Goal: Task Accomplishment & Management: Manage account settings

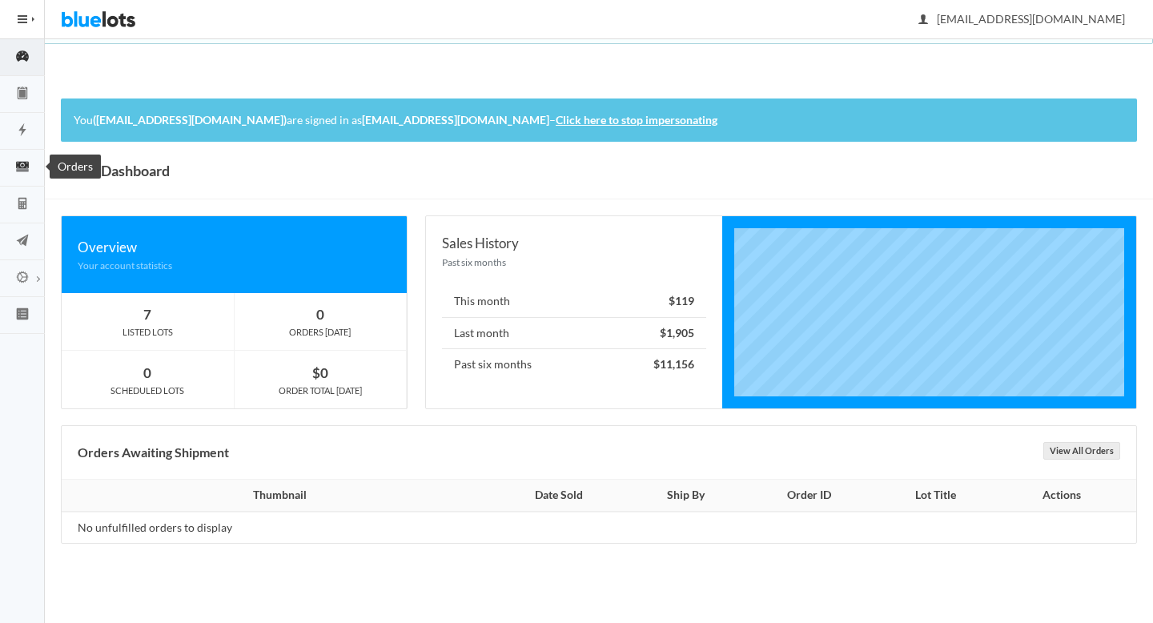
click at [12, 166] on icon "cash" at bounding box center [22, 166] width 45 height 14
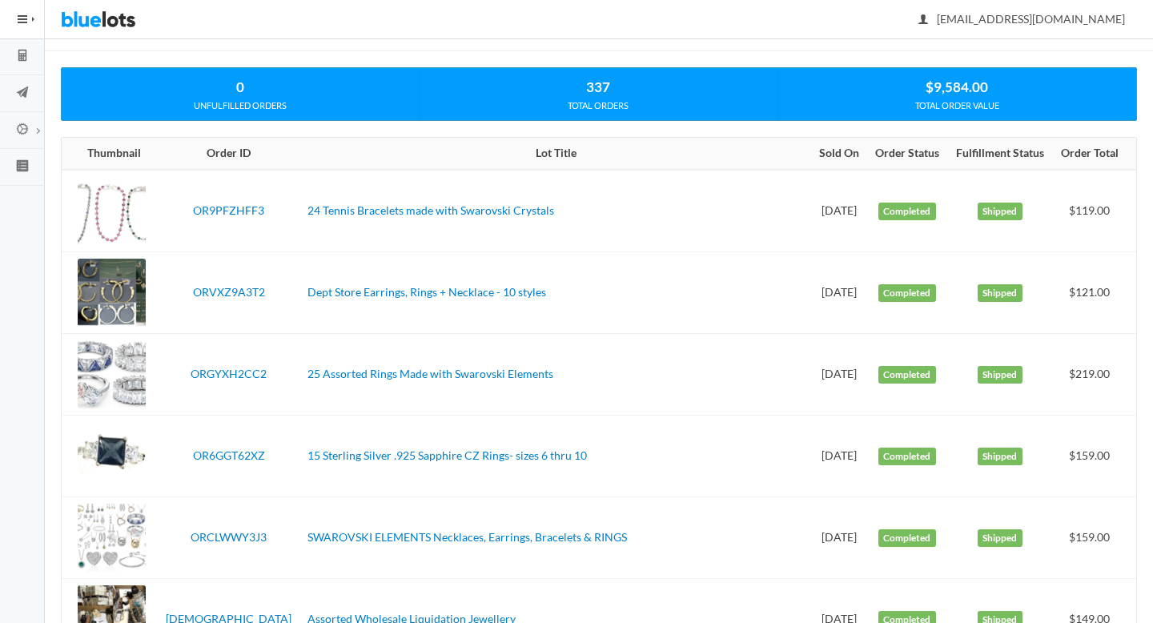
scroll to position [169, 0]
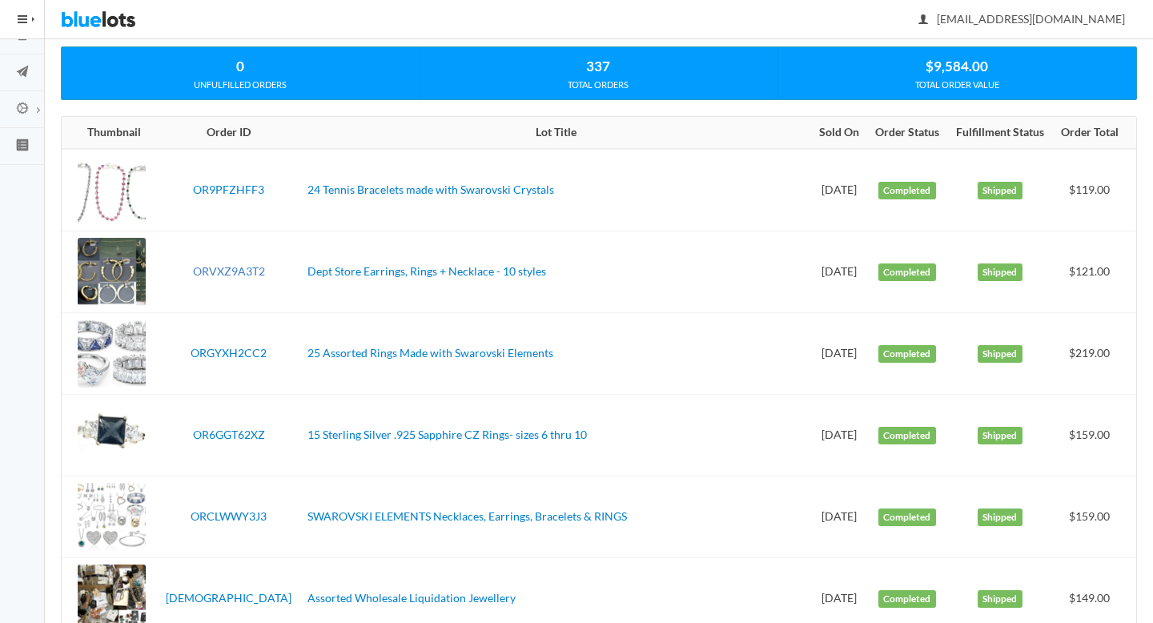
click at [215, 271] on link "ORVXZ9A3T2" at bounding box center [229, 271] width 72 height 14
click at [235, 351] on link "ORGYXH2CC2" at bounding box center [229, 353] width 76 height 14
click at [235, 428] on link "OR6GGT62XZ" at bounding box center [229, 435] width 72 height 14
click at [228, 511] on link "ORCLWWY3J3" at bounding box center [229, 516] width 76 height 14
click at [224, 591] on link "ORHV7YVYPX" at bounding box center [229, 598] width 126 height 14
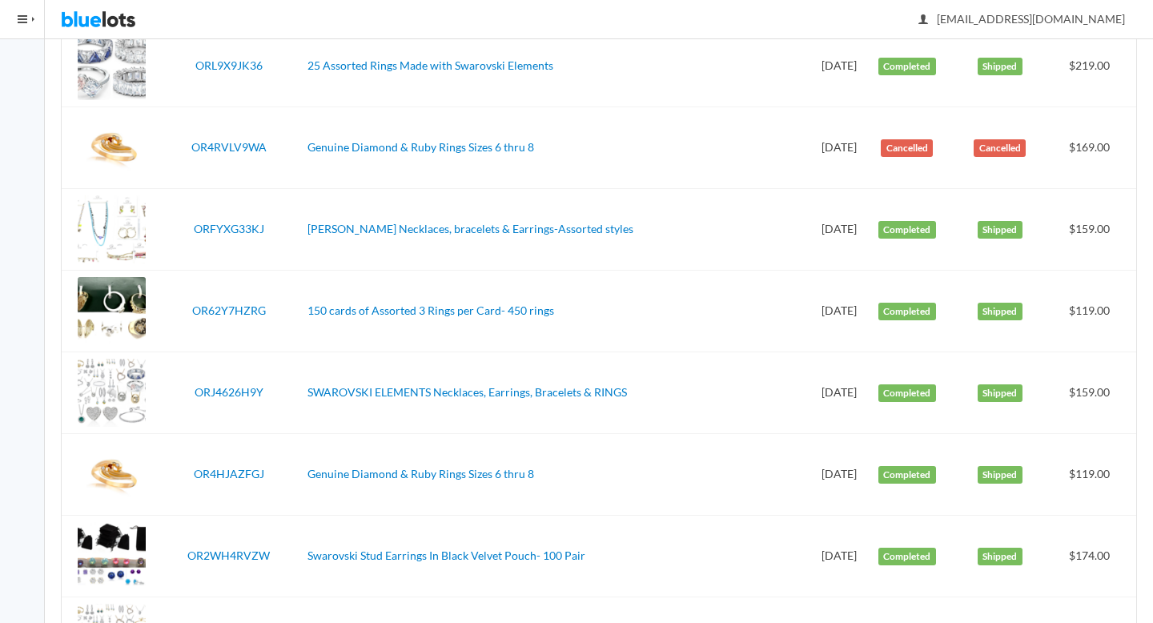
scroll to position [784, 0]
click at [208, 227] on link "ORFYXG33KJ" at bounding box center [229, 228] width 70 height 14
click at [240, 307] on link "OR62Y7HZRG" at bounding box center [229, 310] width 74 height 14
click at [241, 389] on link "ORJ4626H9Y" at bounding box center [229, 391] width 69 height 14
click at [226, 471] on link "OR4HJAZFGJ" at bounding box center [229, 473] width 70 height 14
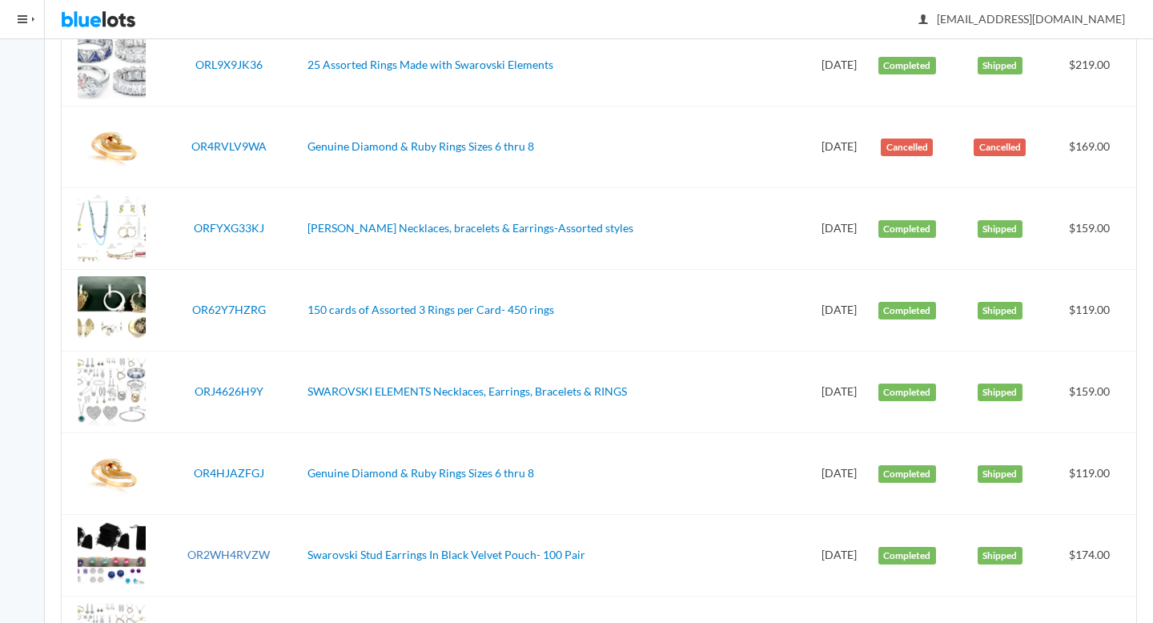
click at [237, 556] on link "OR2WH4RVZW" at bounding box center [228, 555] width 82 height 14
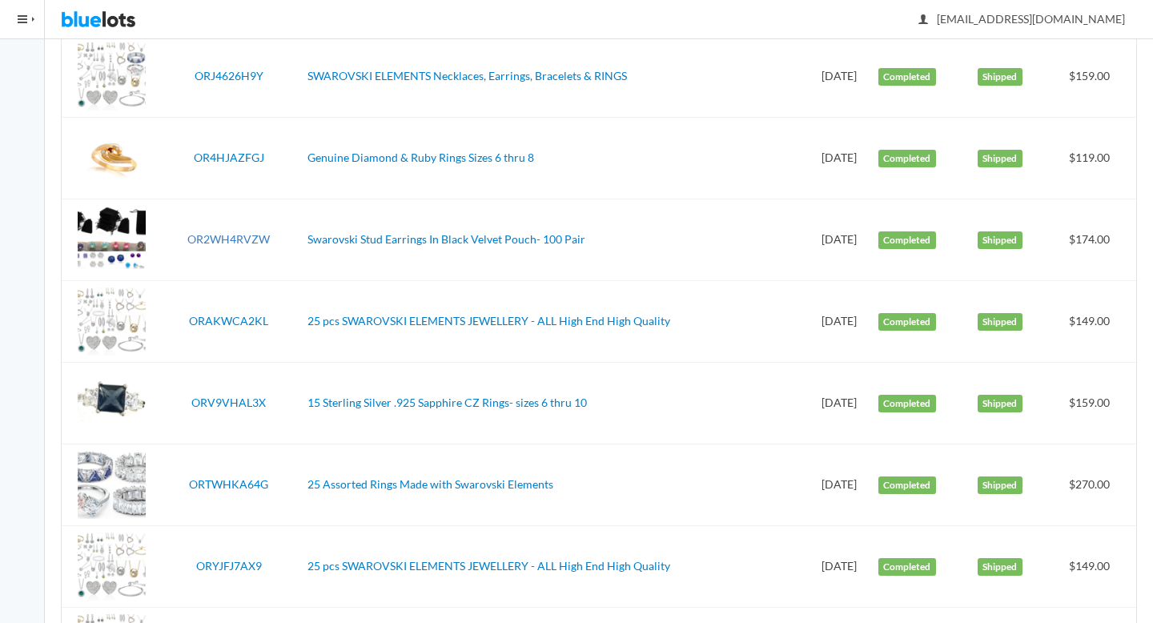
scroll to position [1153, 0]
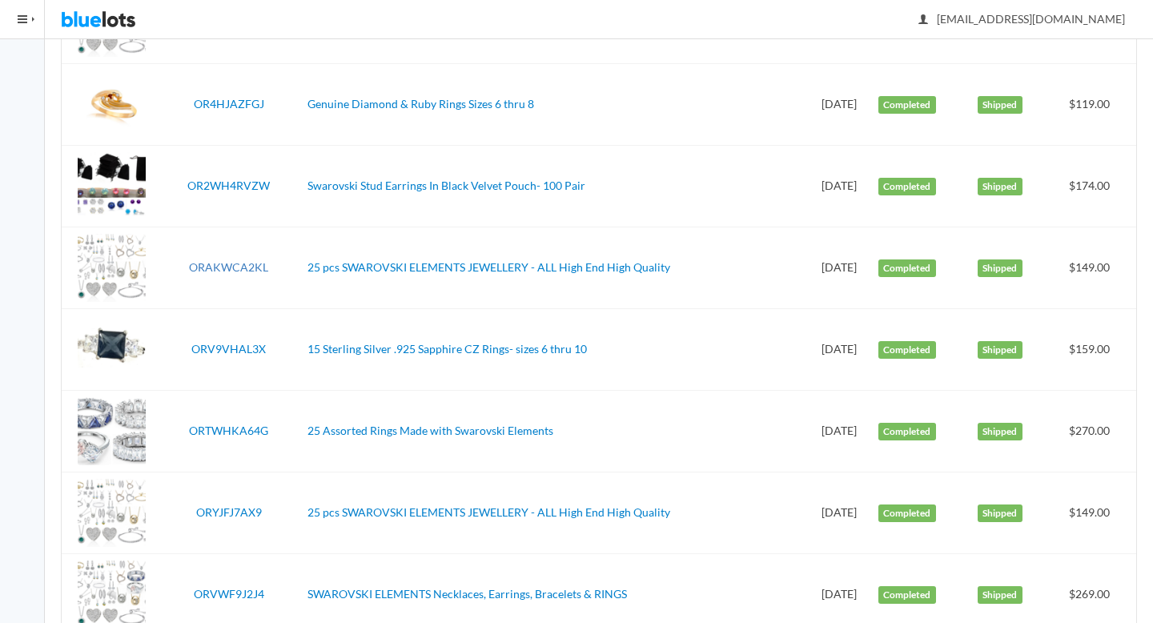
click at [227, 267] on link "ORAKWCA2KL" at bounding box center [228, 267] width 79 height 14
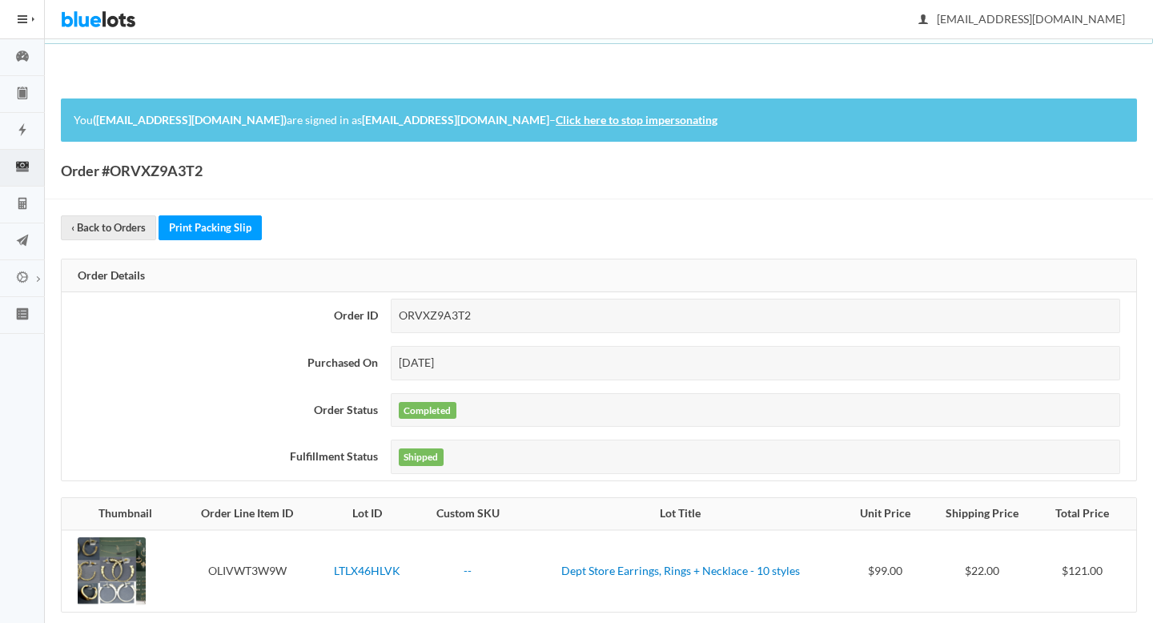
scroll to position [142, 0]
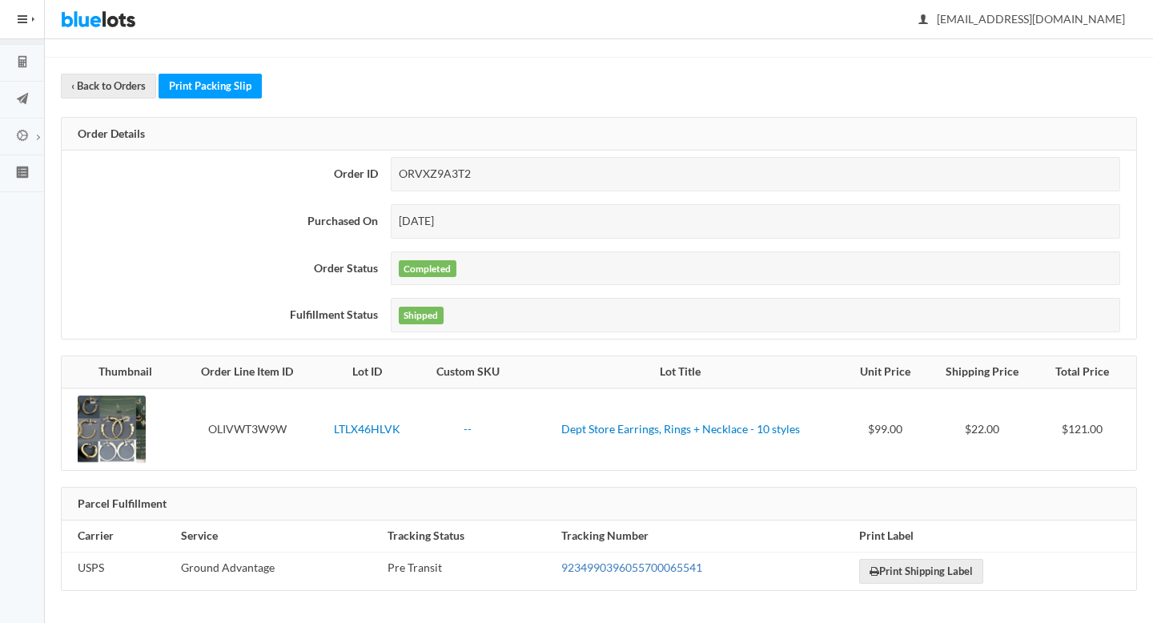
click at [580, 568] on link "9234990396055700065541" at bounding box center [631, 567] width 141 height 14
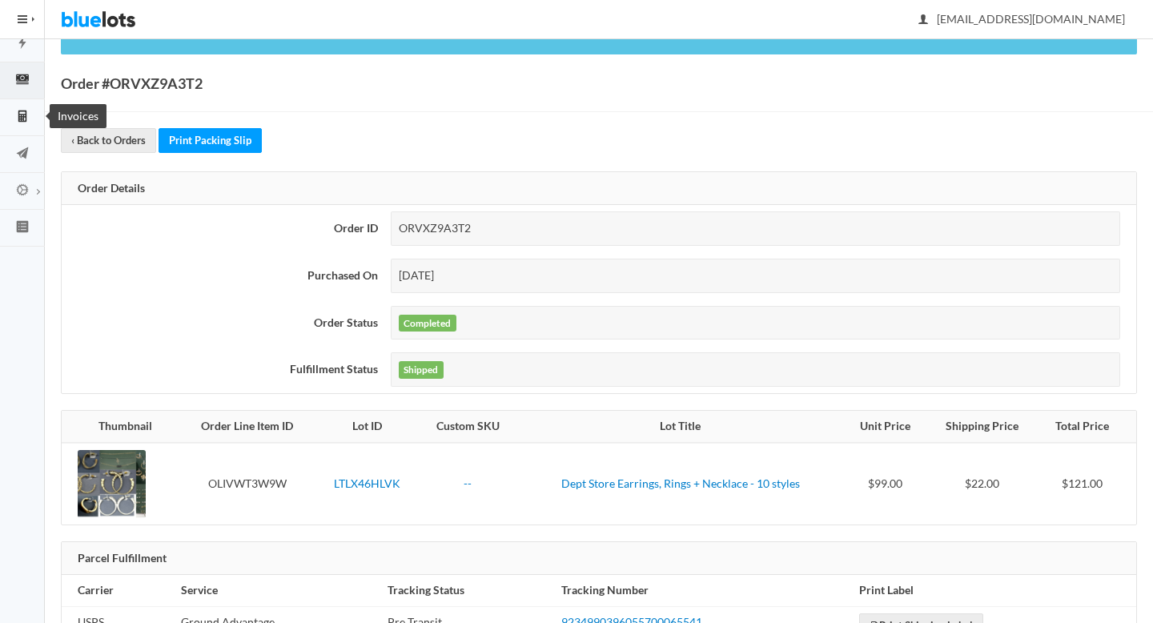
click at [25, 114] on icon "calculator" at bounding box center [22, 116] width 8 height 12
click at [455, 224] on div "ORVXZ9A3T2" at bounding box center [755, 228] width 729 height 34
copy div "ORVXZ9A3T2"
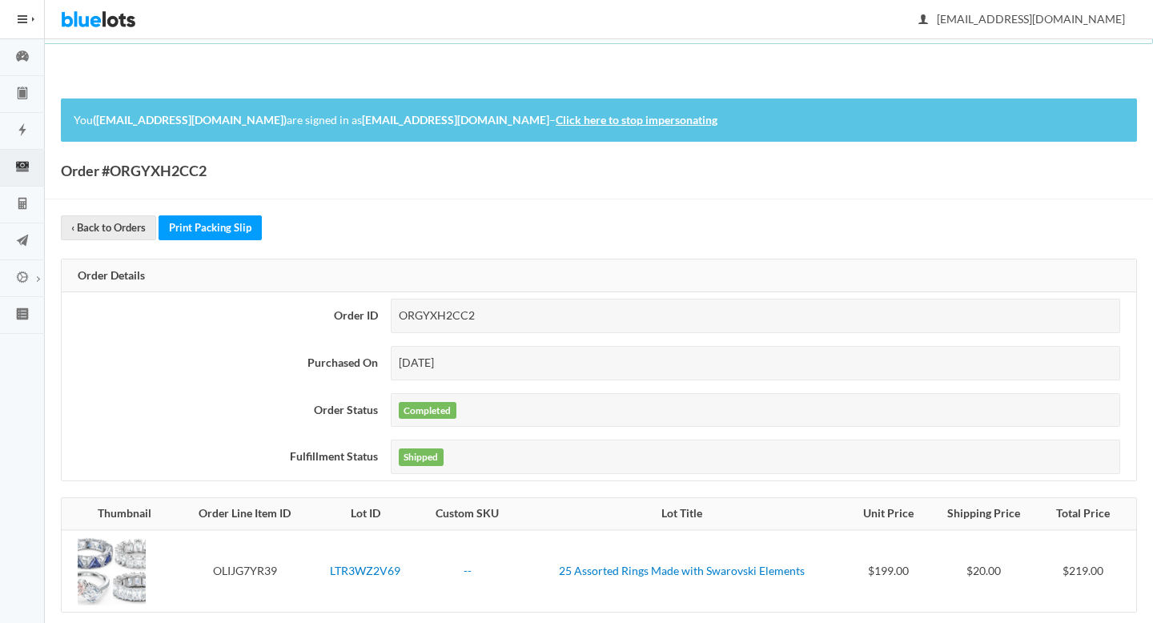
scroll to position [142, 0]
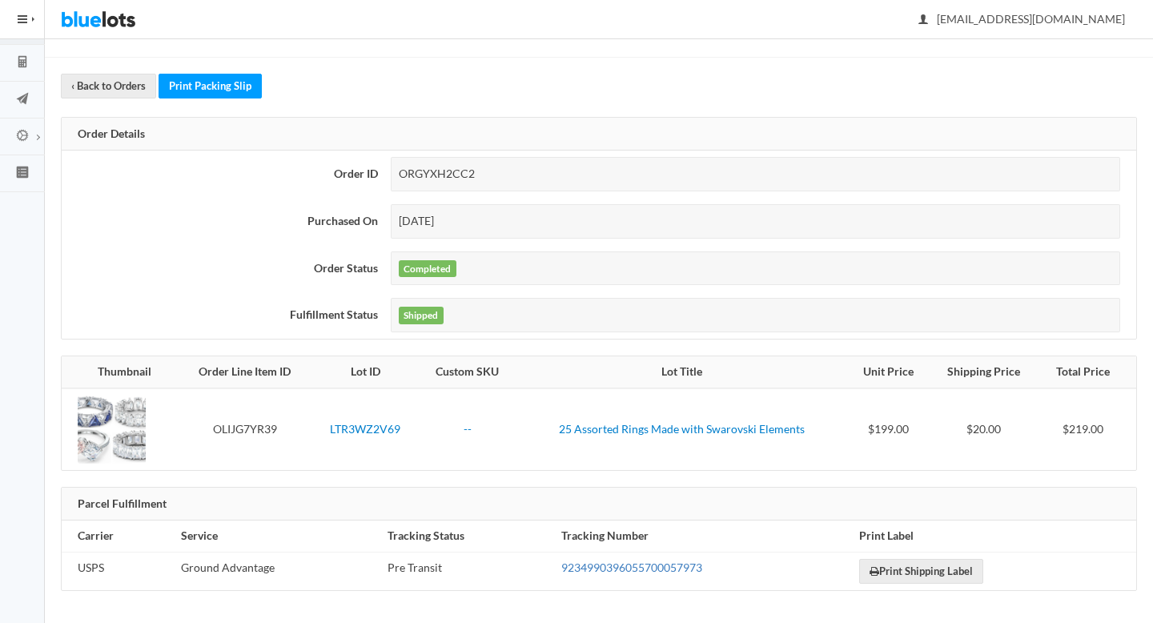
click at [614, 573] on link "9234990396055700057973" at bounding box center [631, 567] width 141 height 14
click at [452, 178] on div "ORGYXH2CC2" at bounding box center [755, 174] width 729 height 34
copy div "ORGYXH2CC2"
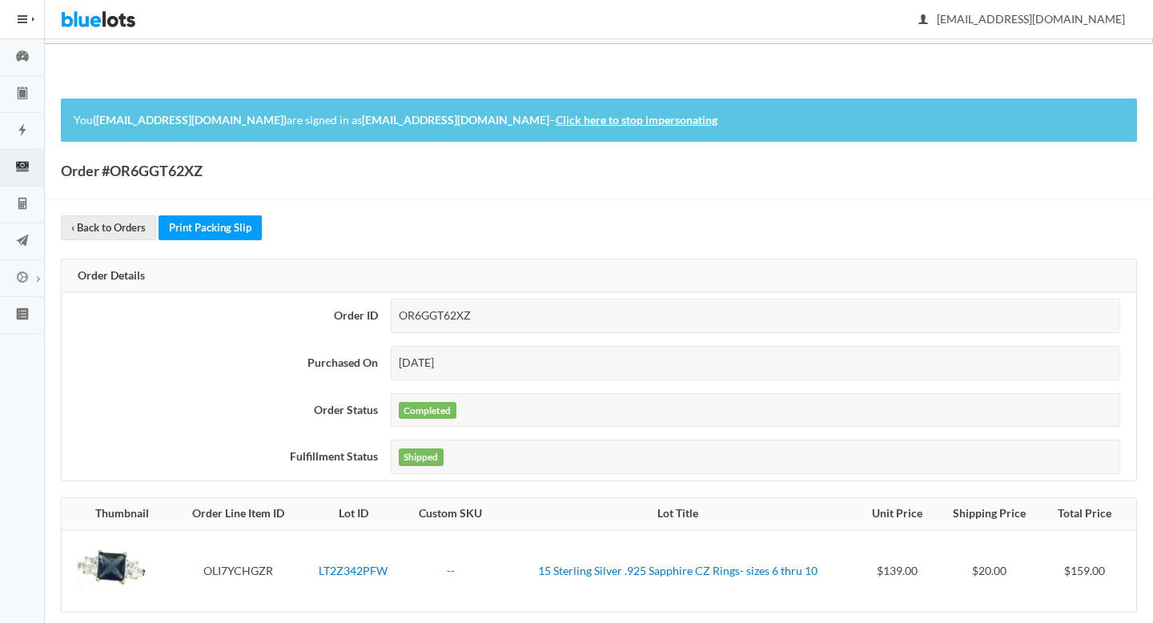
scroll to position [142, 0]
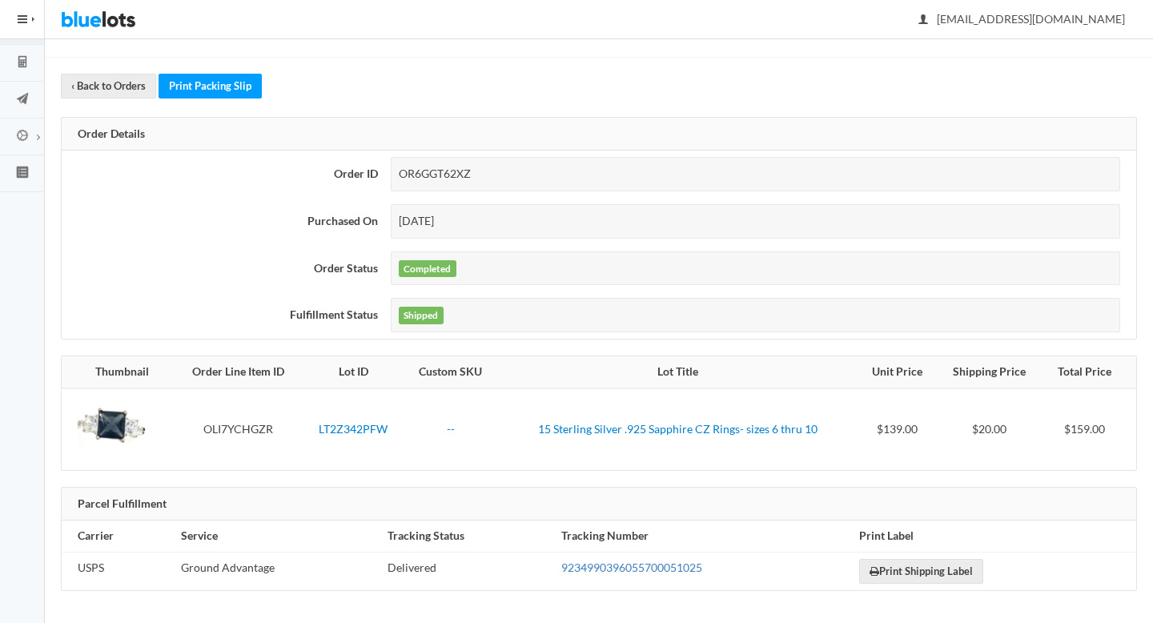
click at [598, 569] on link "9234990396055700051025" at bounding box center [631, 567] width 141 height 14
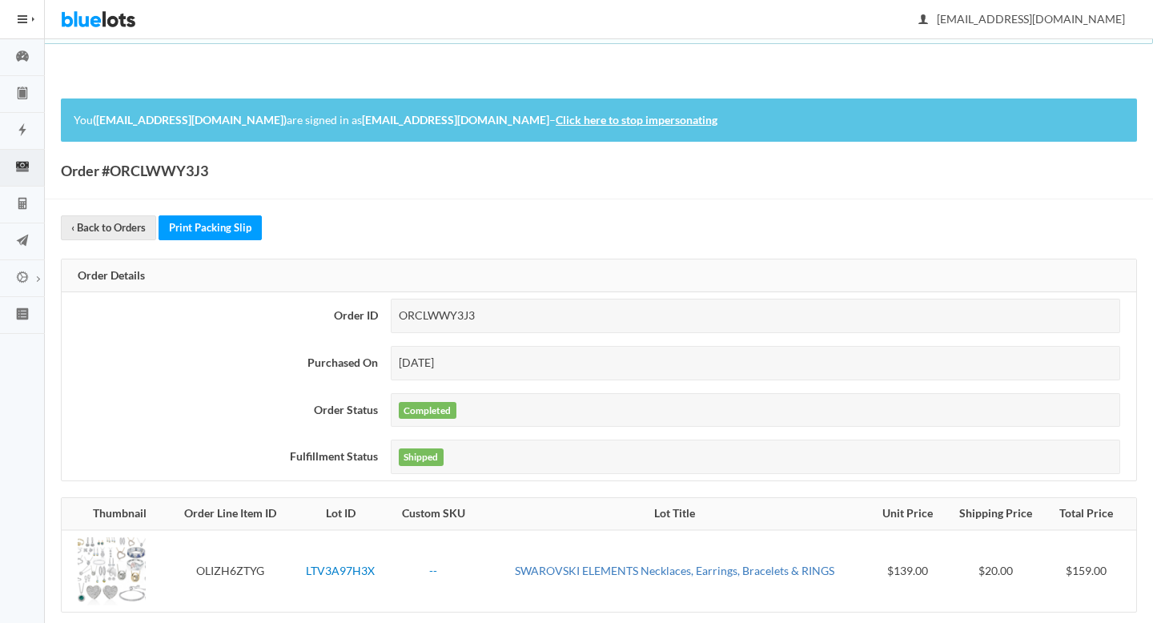
scroll to position [142, 0]
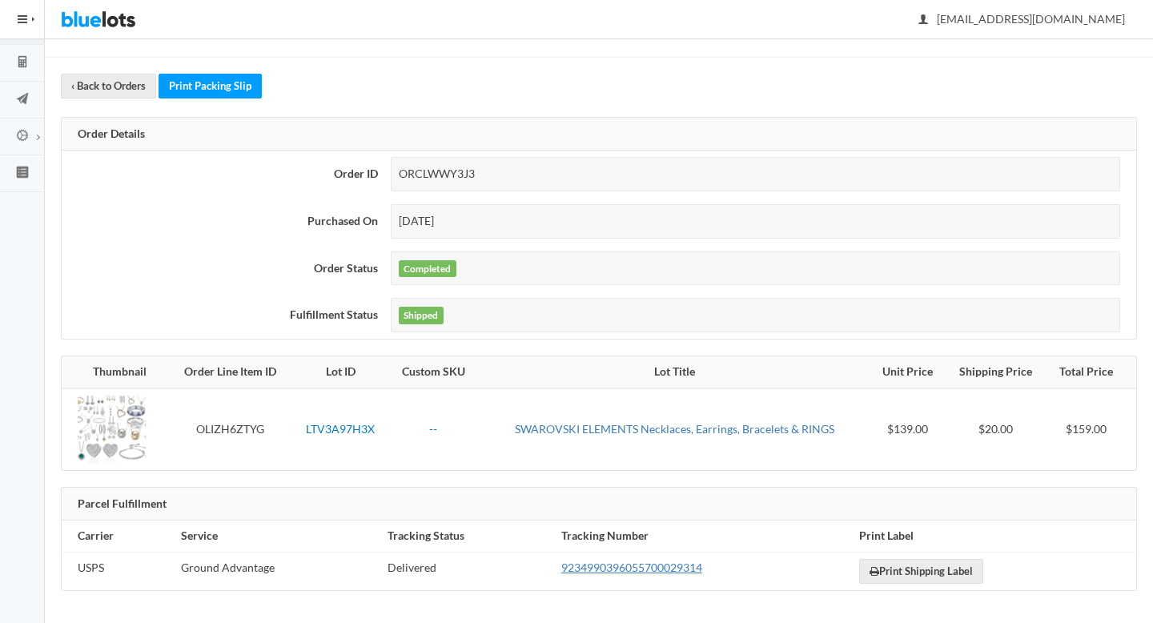
click at [598, 569] on link "9234990396055700029314" at bounding box center [631, 567] width 141 height 14
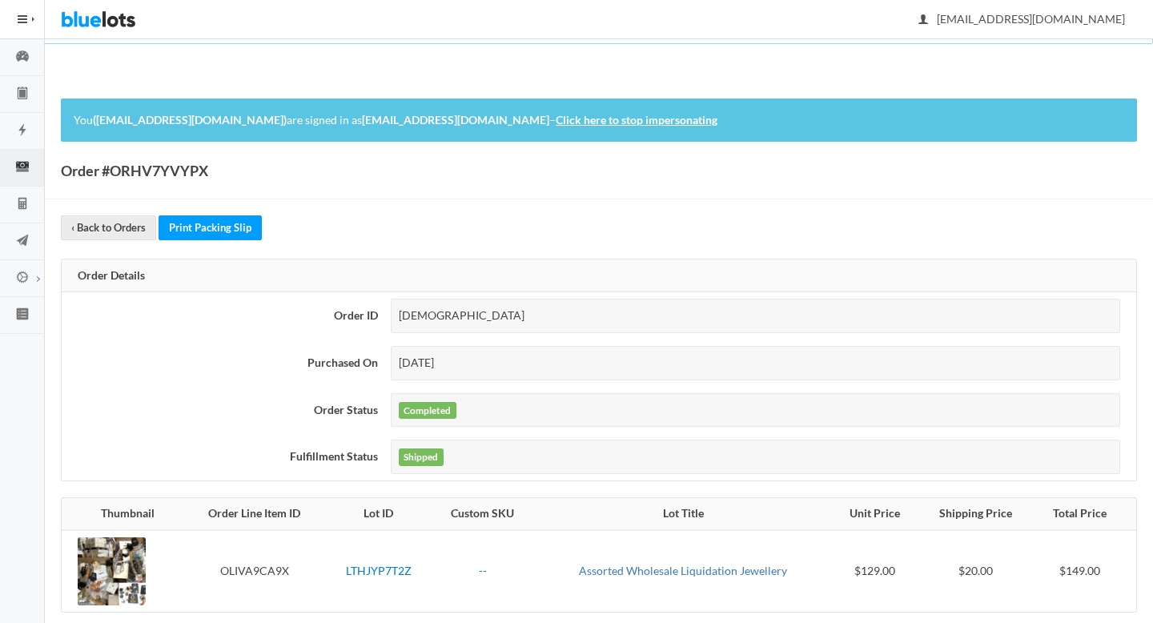
scroll to position [142, 0]
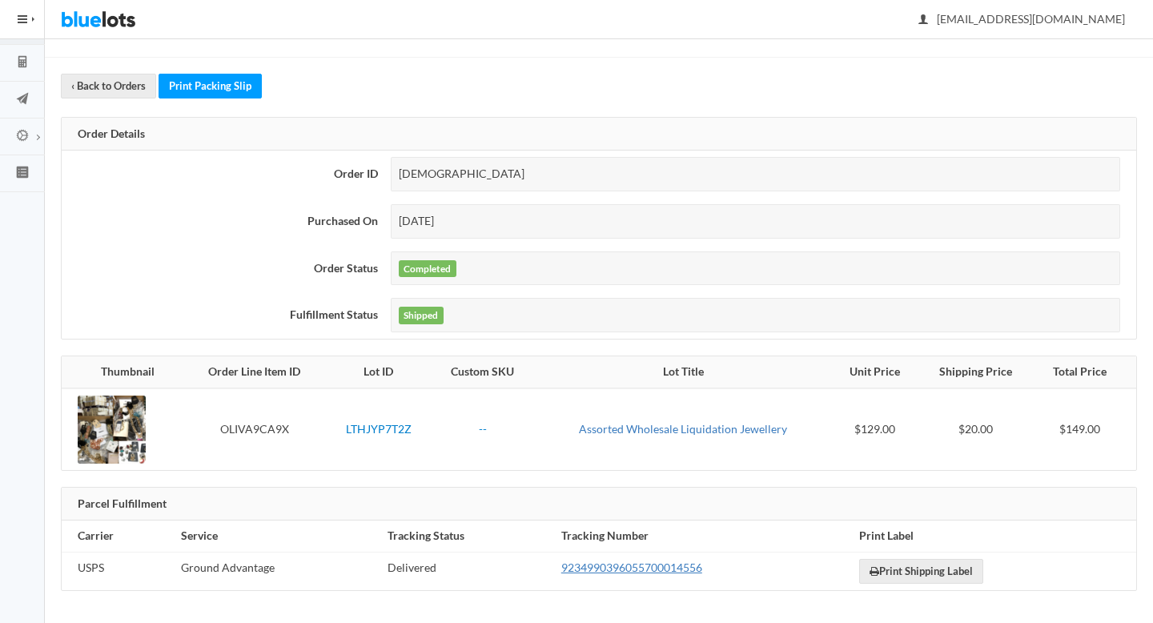
click at [598, 569] on link "9234990396055700014556" at bounding box center [631, 567] width 141 height 14
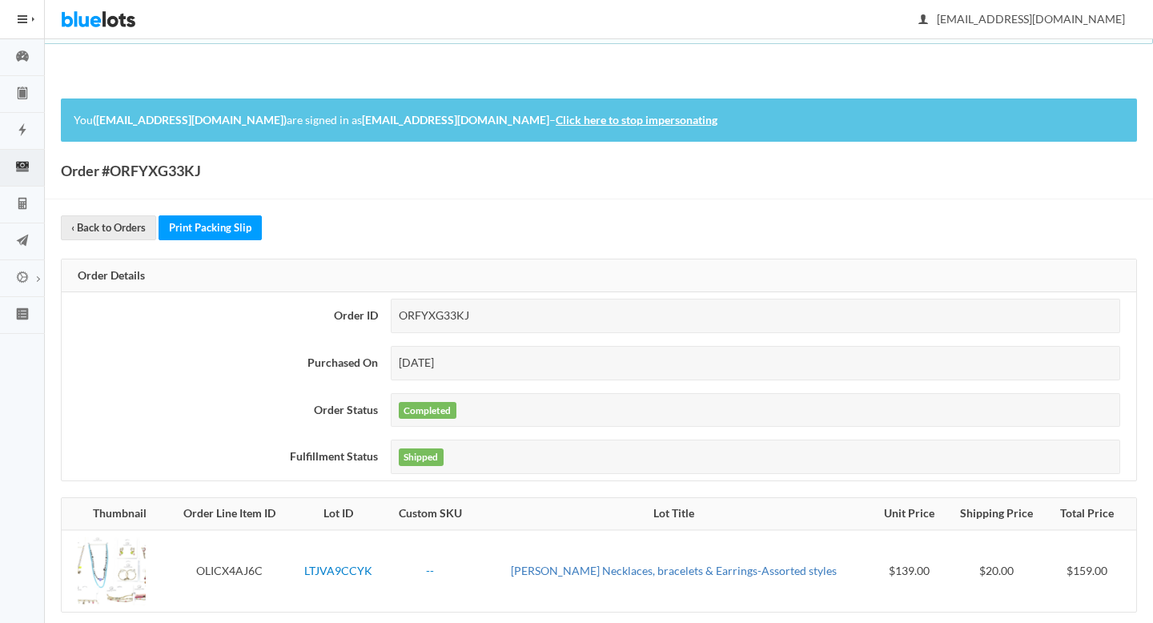
scroll to position [142, 0]
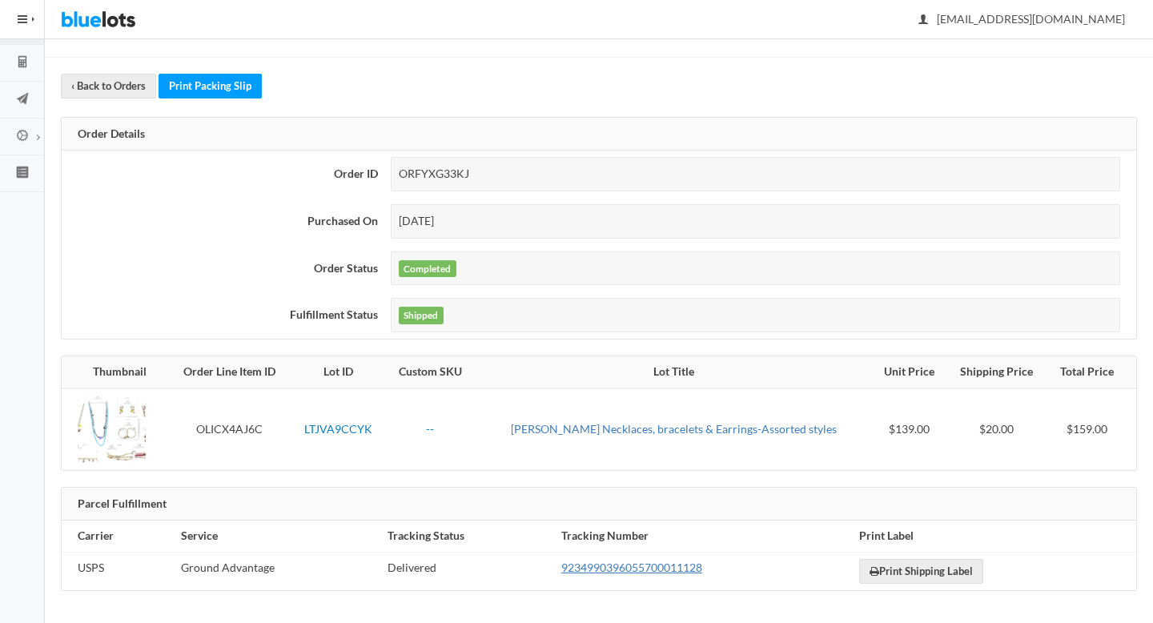
click at [598, 569] on link "9234990396055700011128" at bounding box center [631, 567] width 141 height 14
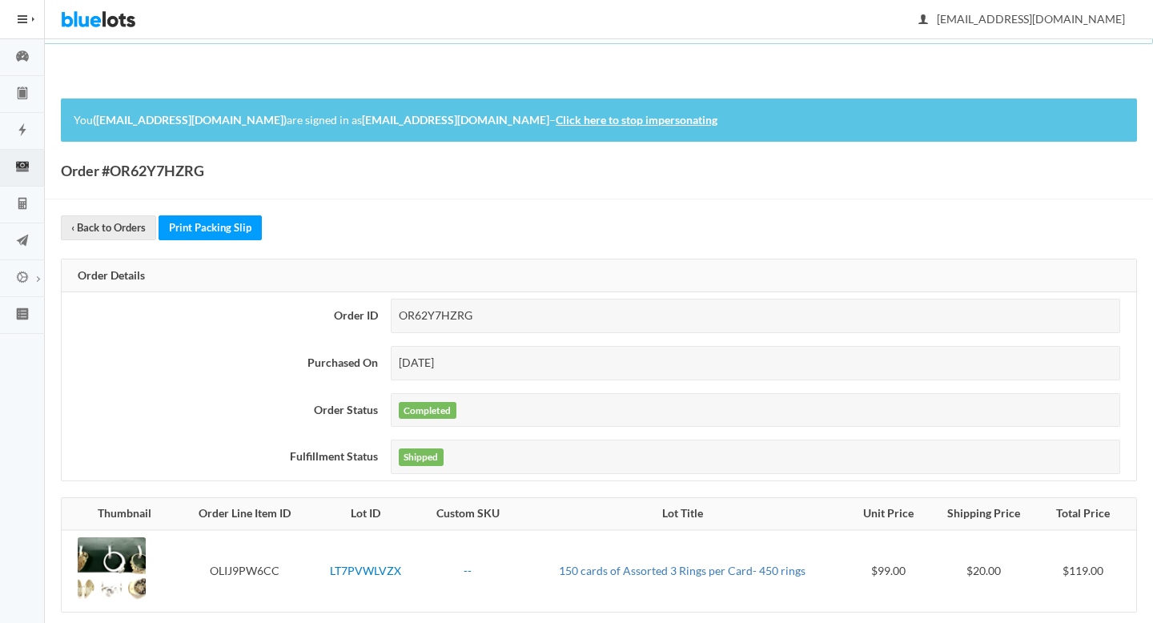
scroll to position [142, 0]
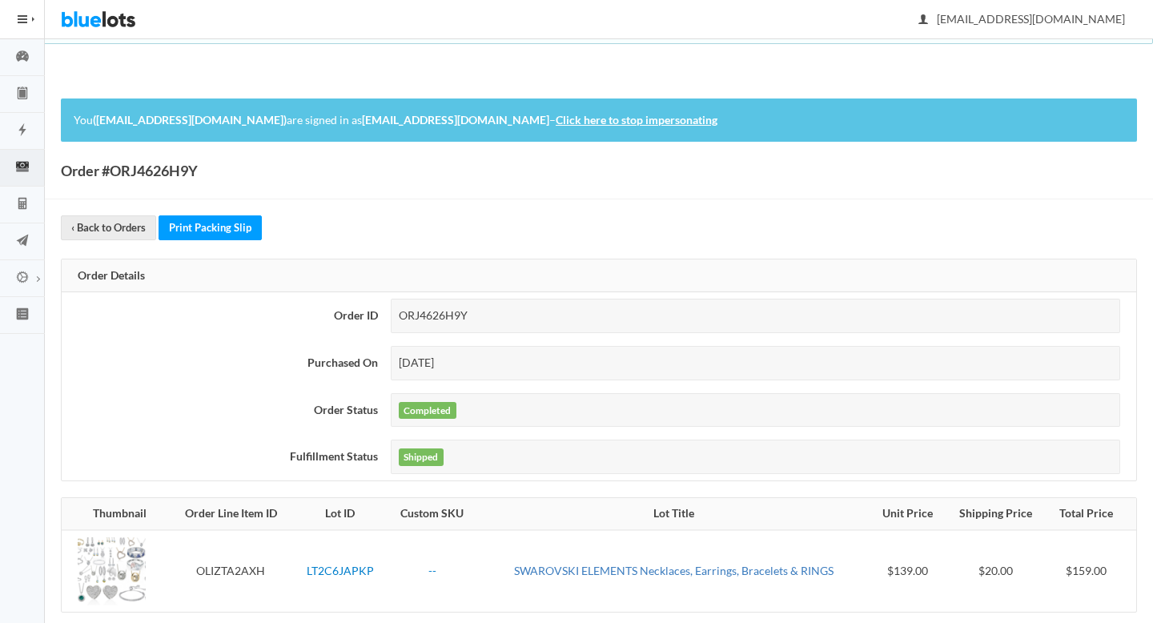
scroll to position [142, 0]
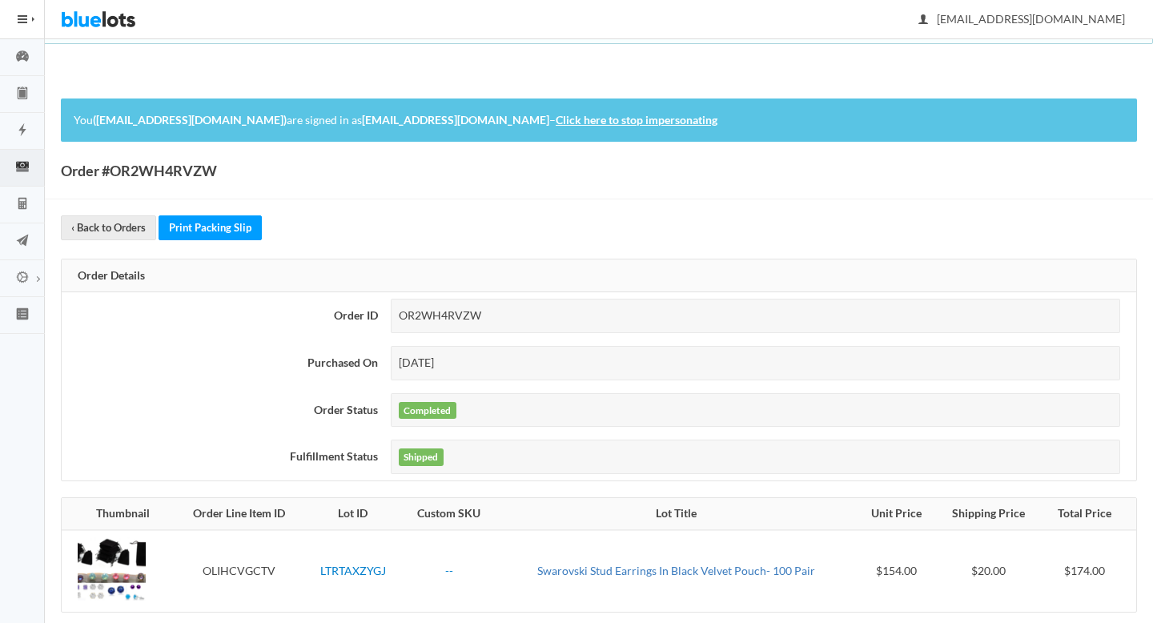
scroll to position [142, 0]
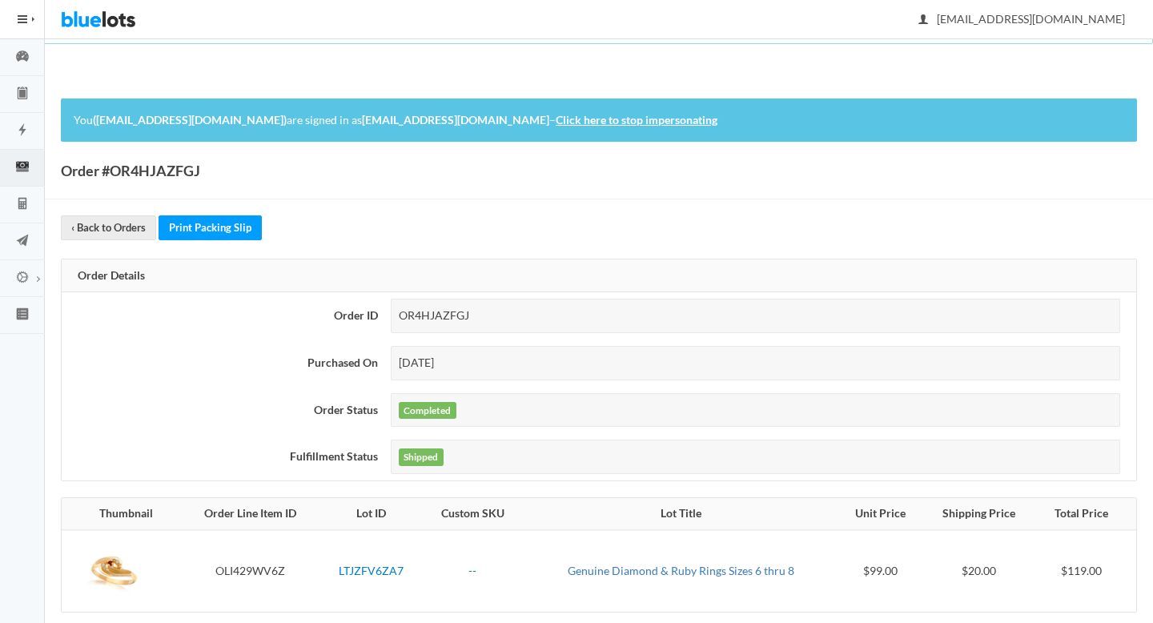
scroll to position [142, 0]
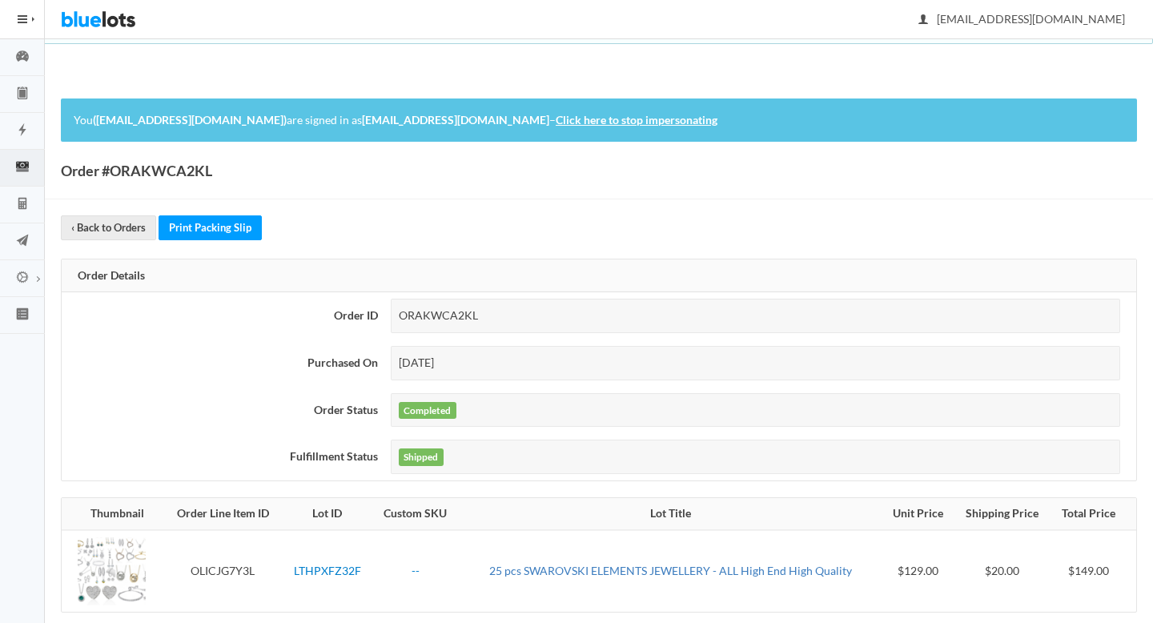
scroll to position [142, 0]
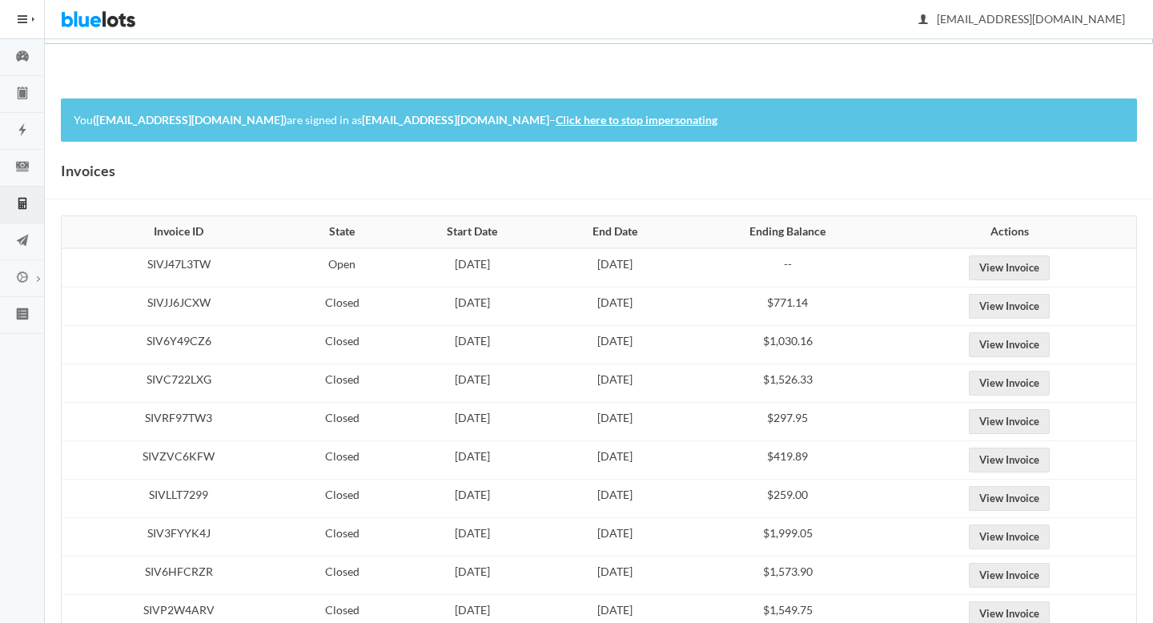
click at [1044, 254] on td "View Invoice" at bounding box center [1014, 267] width 243 height 39
click at [1041, 266] on link "View Invoice" at bounding box center [1009, 267] width 81 height 25
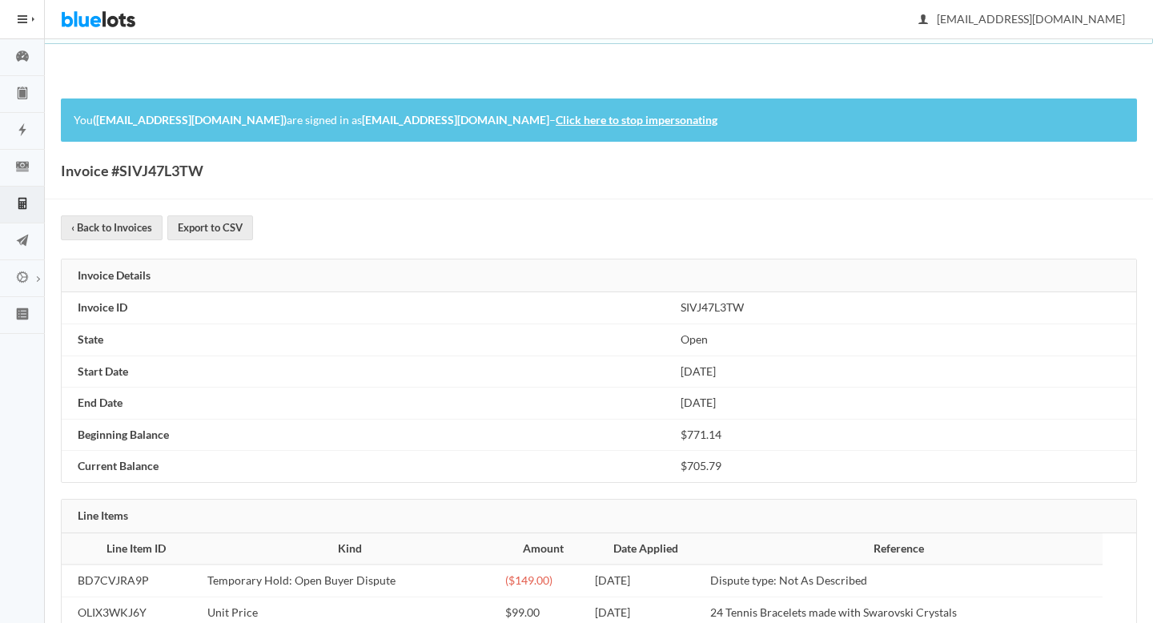
scroll to position [165, 0]
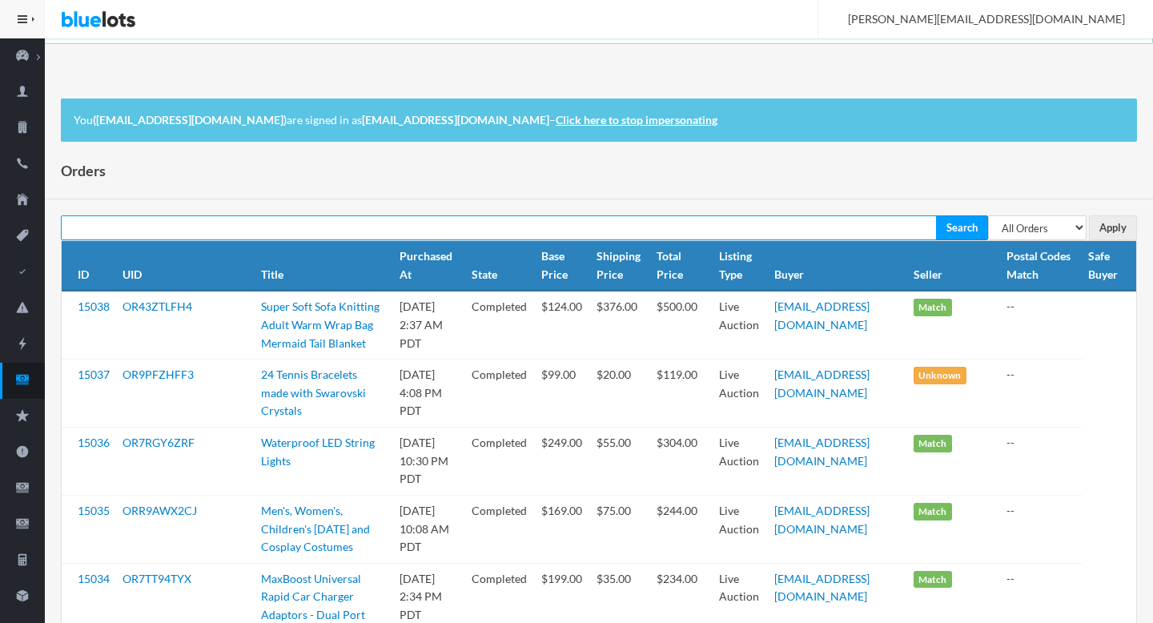
paste input "ORVXZ9A3T2"
type input "ORVXZ9A3T2"
click at [936, 215] on input "Search" at bounding box center [962, 227] width 52 height 25
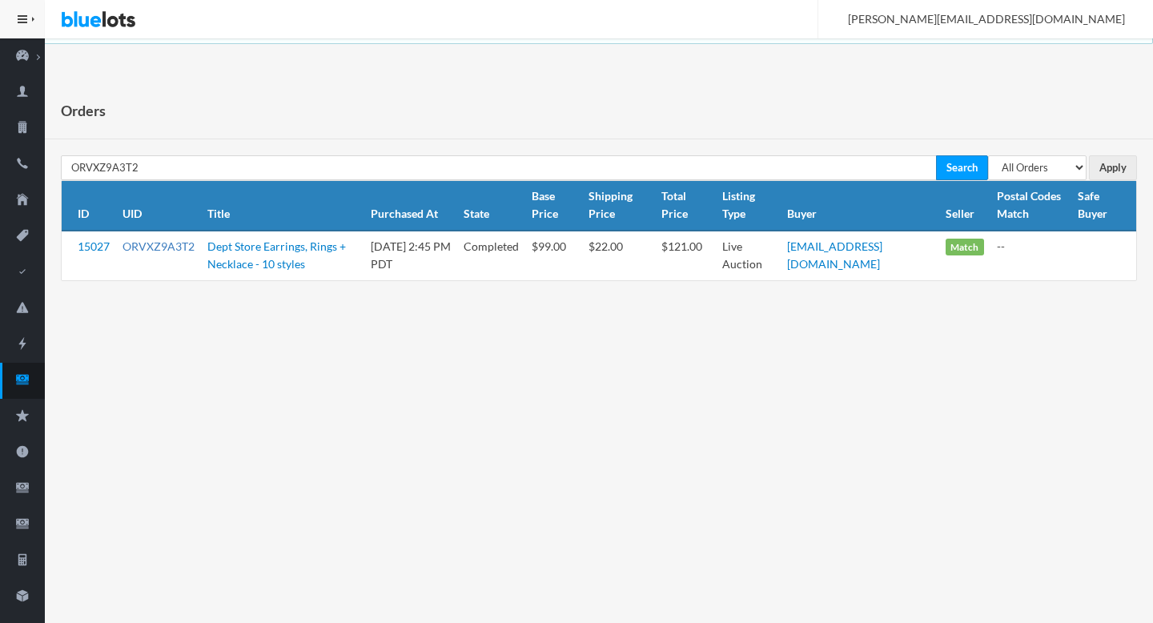
click at [155, 244] on link "ORVXZ9A3T2" at bounding box center [158, 246] width 72 height 14
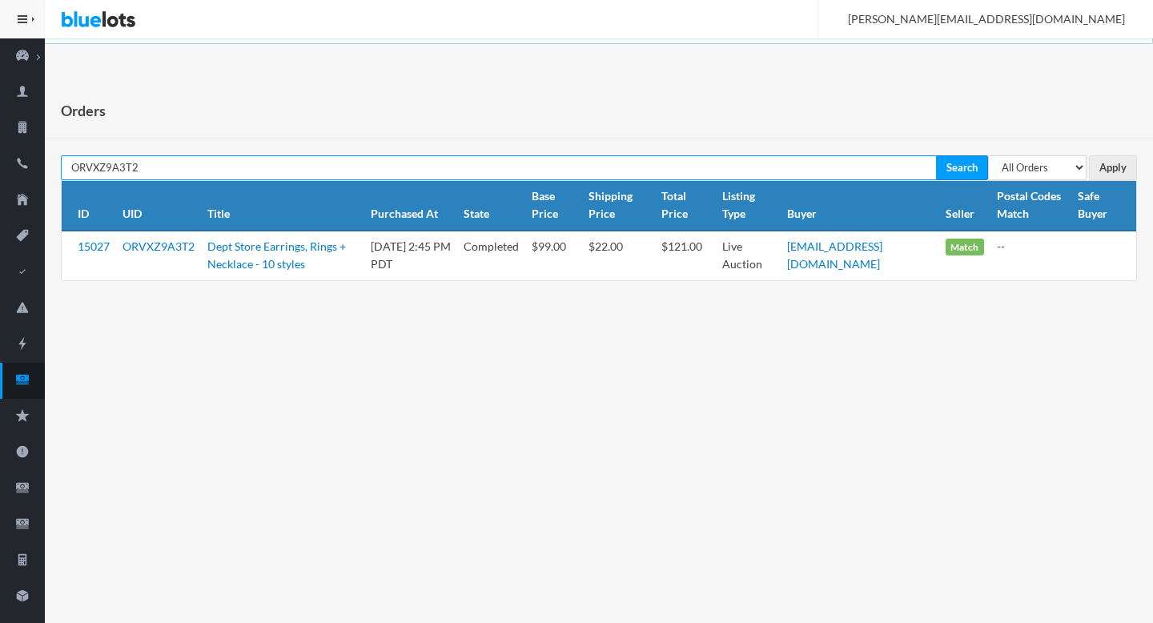
click at [250, 174] on input "ORVXZ9A3T2" at bounding box center [499, 167] width 876 height 25
paste input "GYXH2CC"
type input "ORGYXH2CC2"
click at [936, 155] on input "Search" at bounding box center [962, 167] width 52 height 25
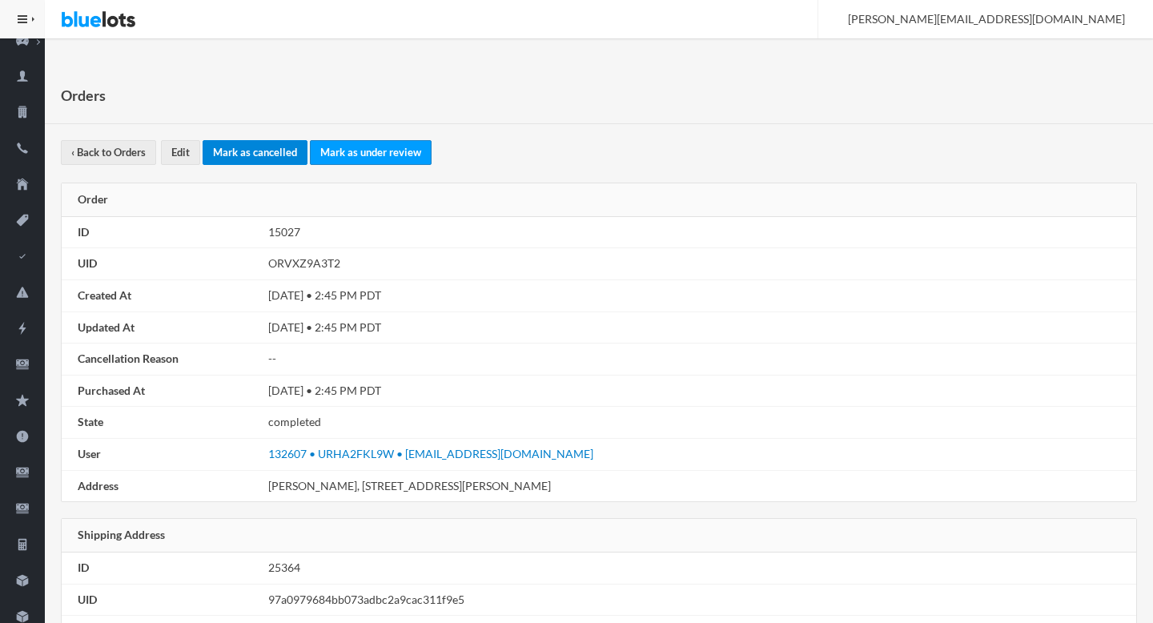
scroll to position [20, 0]
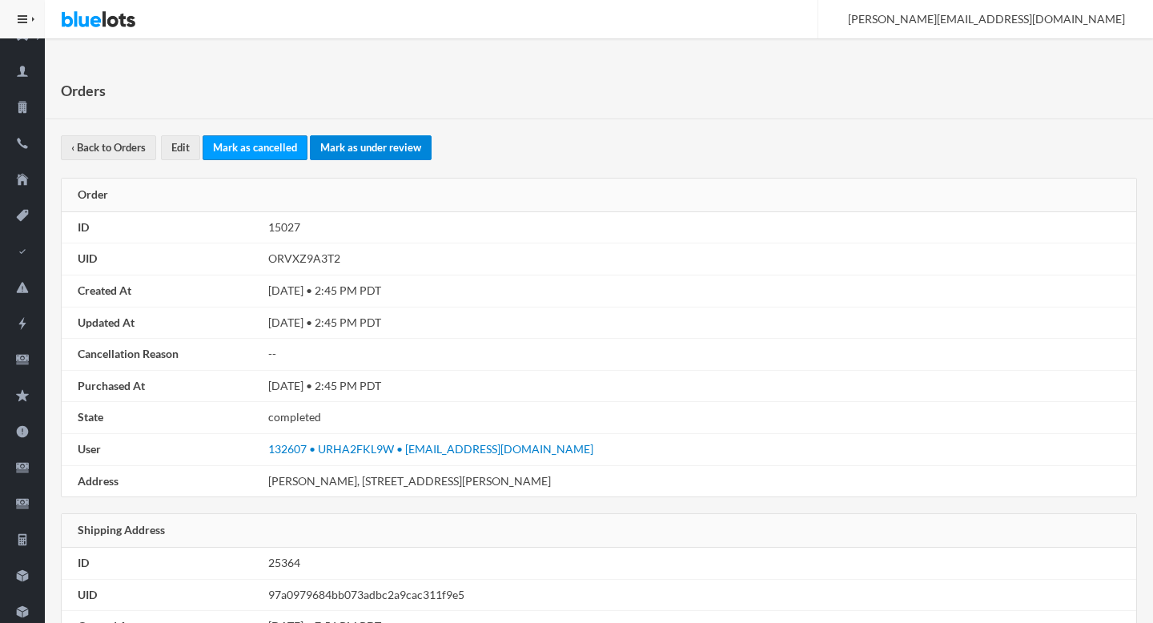
click at [377, 147] on link "Mark as under review" at bounding box center [371, 147] width 122 height 25
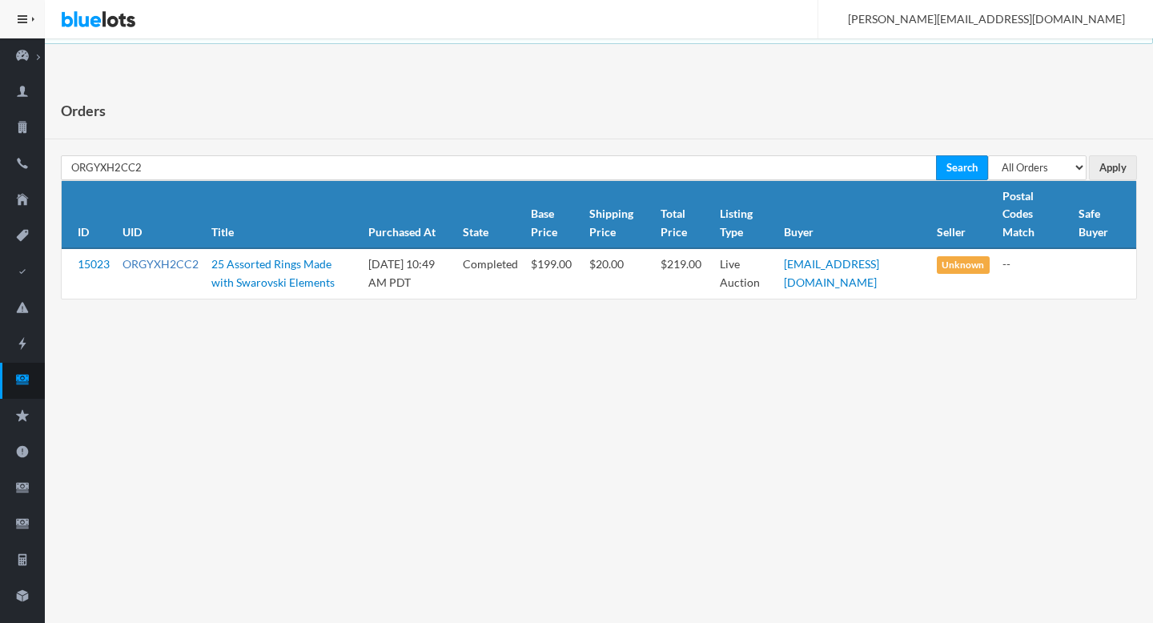
click at [185, 257] on link "ORGYXH2CC2" at bounding box center [160, 264] width 76 height 14
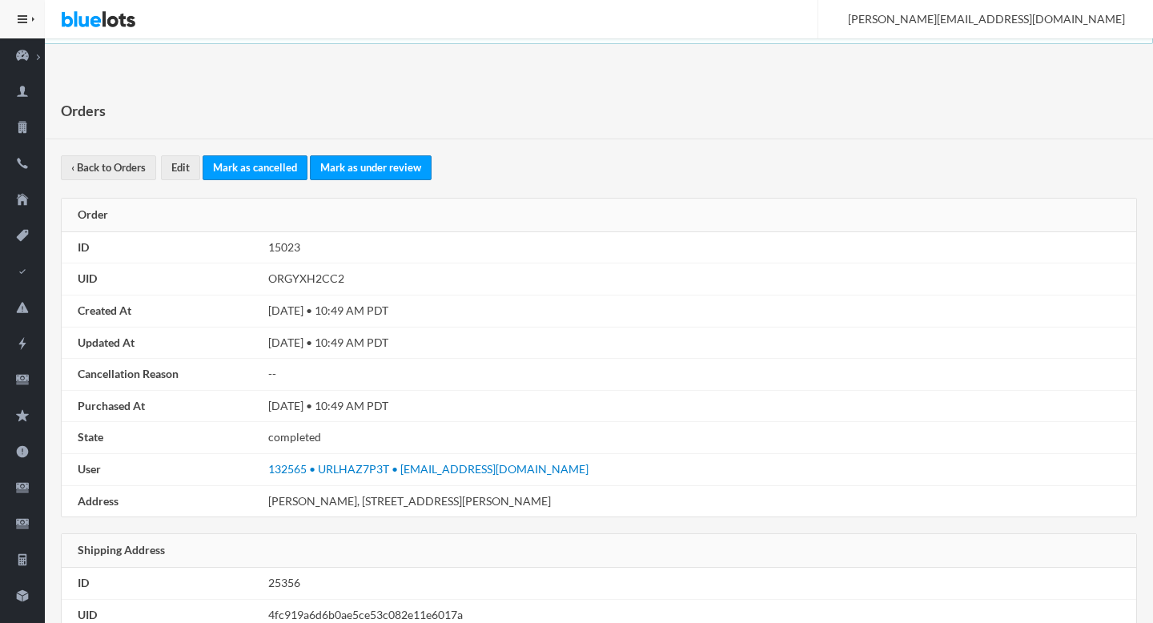
scroll to position [908, 0]
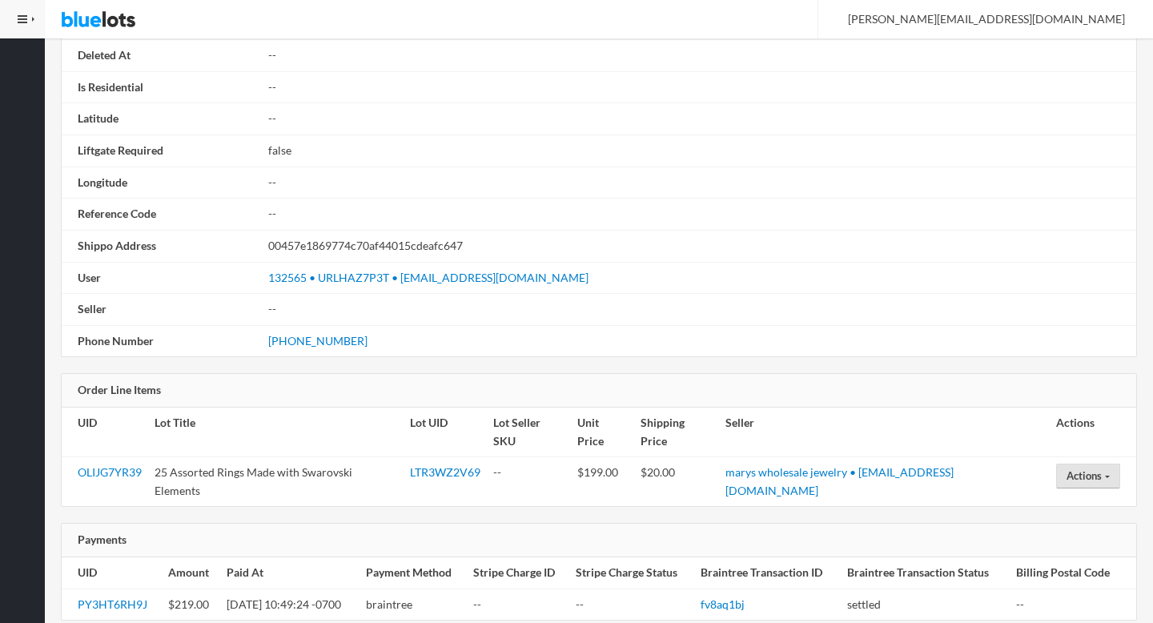
click at [1093, 464] on button "Actions" at bounding box center [1088, 476] width 64 height 25
click at [1088, 495] on link "Open a Buyer Dispute" at bounding box center [1122, 507] width 130 height 25
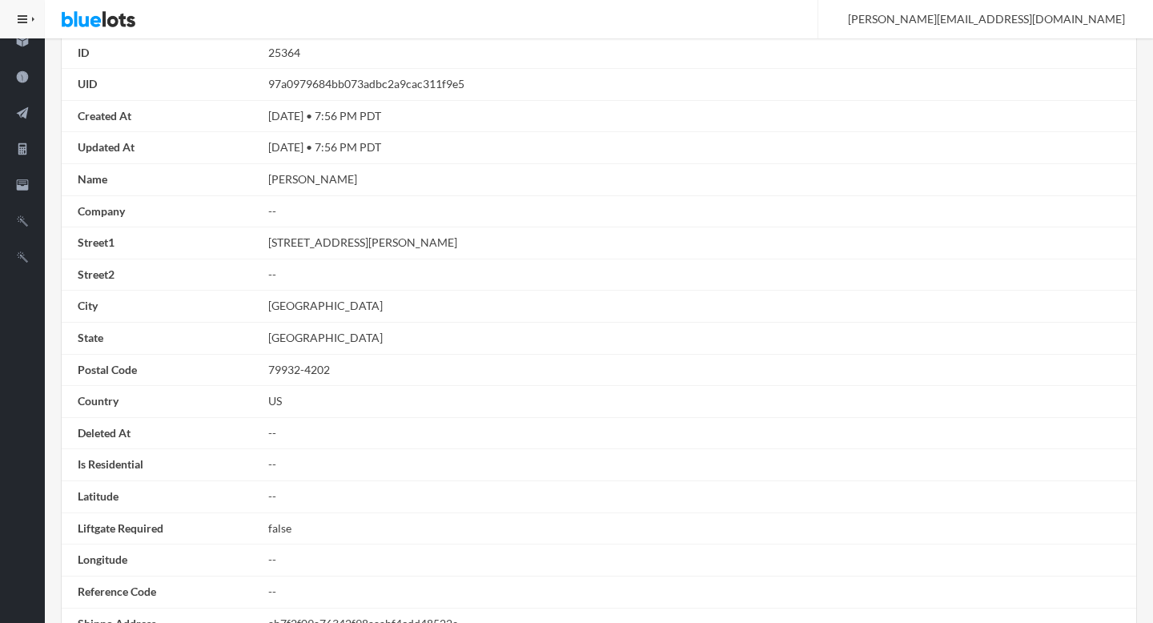
scroll to position [969, 0]
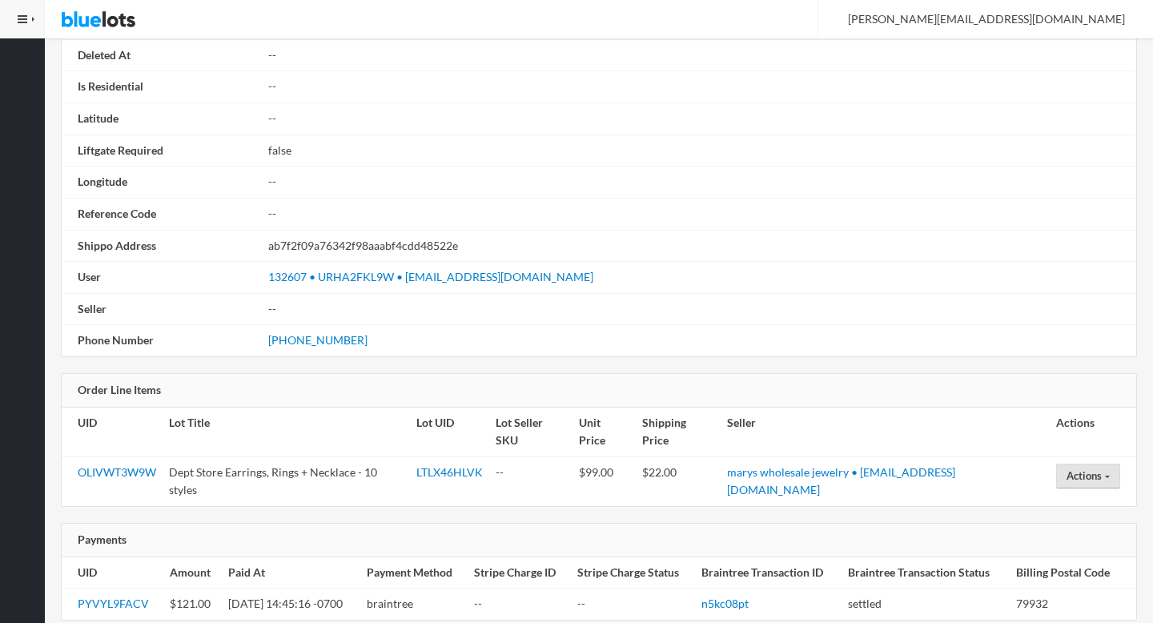
click at [1077, 464] on button "Actions" at bounding box center [1088, 476] width 64 height 25
click at [1086, 495] on link "Open a Buyer Dispute" at bounding box center [1122, 507] width 130 height 25
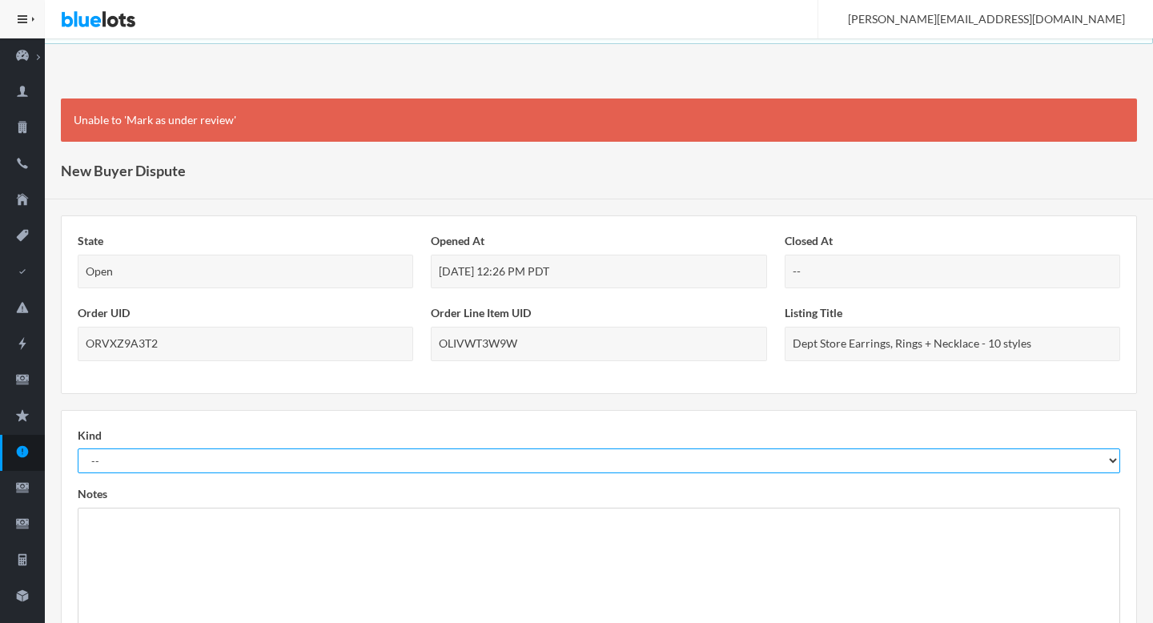
click at [174, 471] on select "-- Not As Described Not Received" at bounding box center [599, 460] width 1042 height 25
select select "not_received"
click at [78, 448] on select "-- Not As Described Not Received" at bounding box center [599, 460] width 1042 height 25
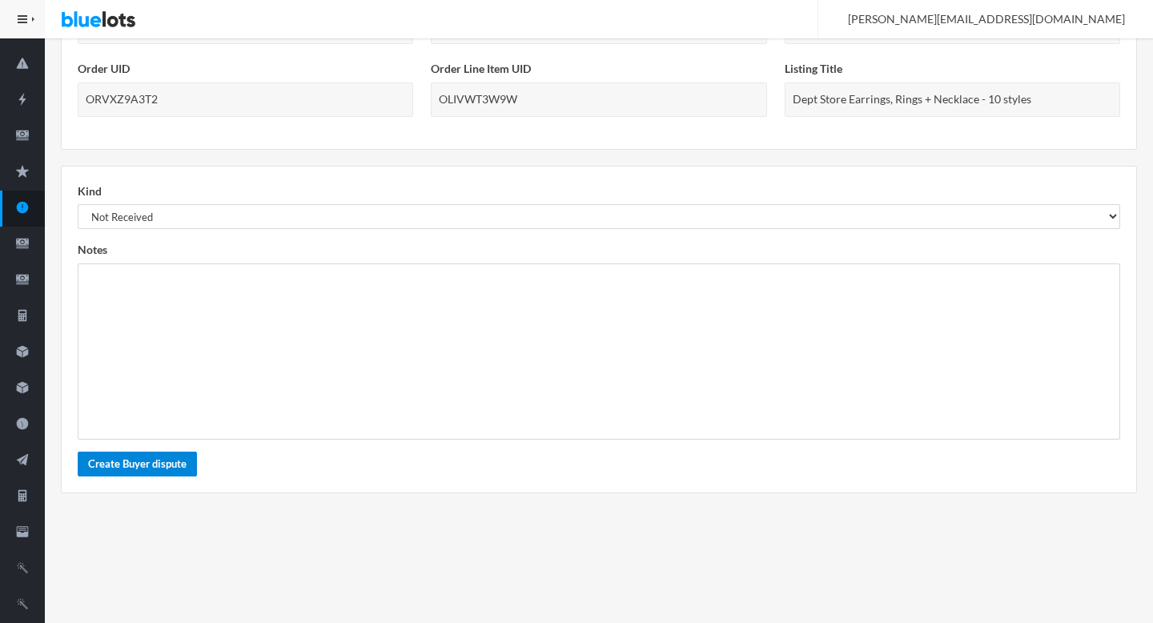
click at [160, 465] on button "Create Buyer dispute" at bounding box center [137, 464] width 119 height 25
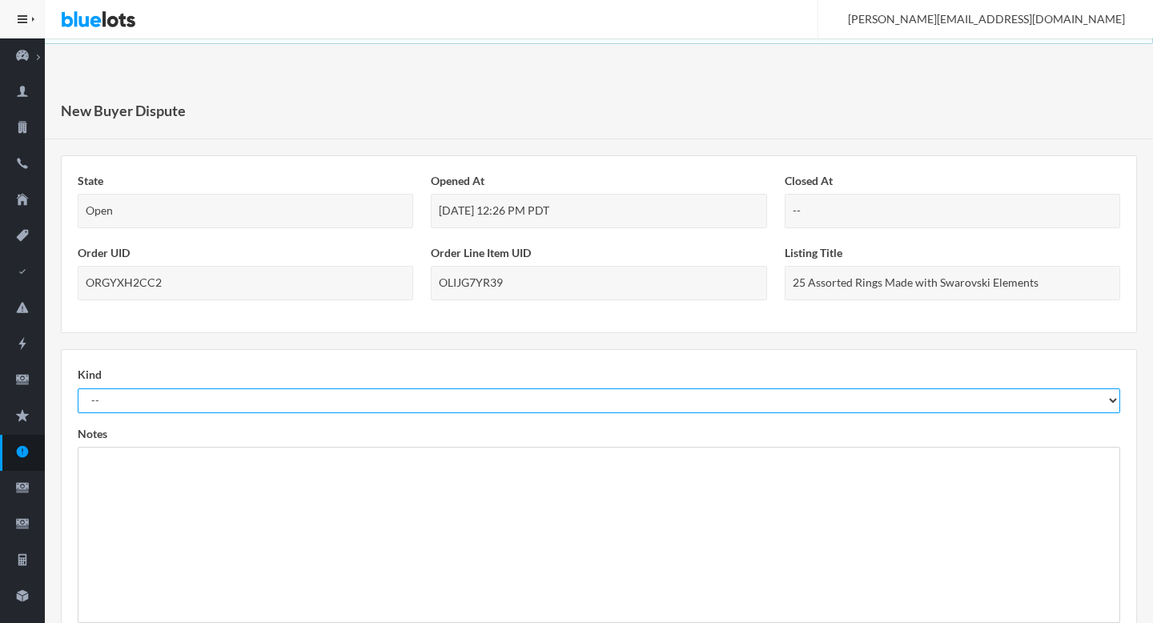
click at [317, 392] on select "-- Not As Described Not Received" at bounding box center [599, 400] width 1042 height 25
select select "not_received"
click at [78, 388] on select "-- Not As Described Not Received" at bounding box center [599, 400] width 1042 height 25
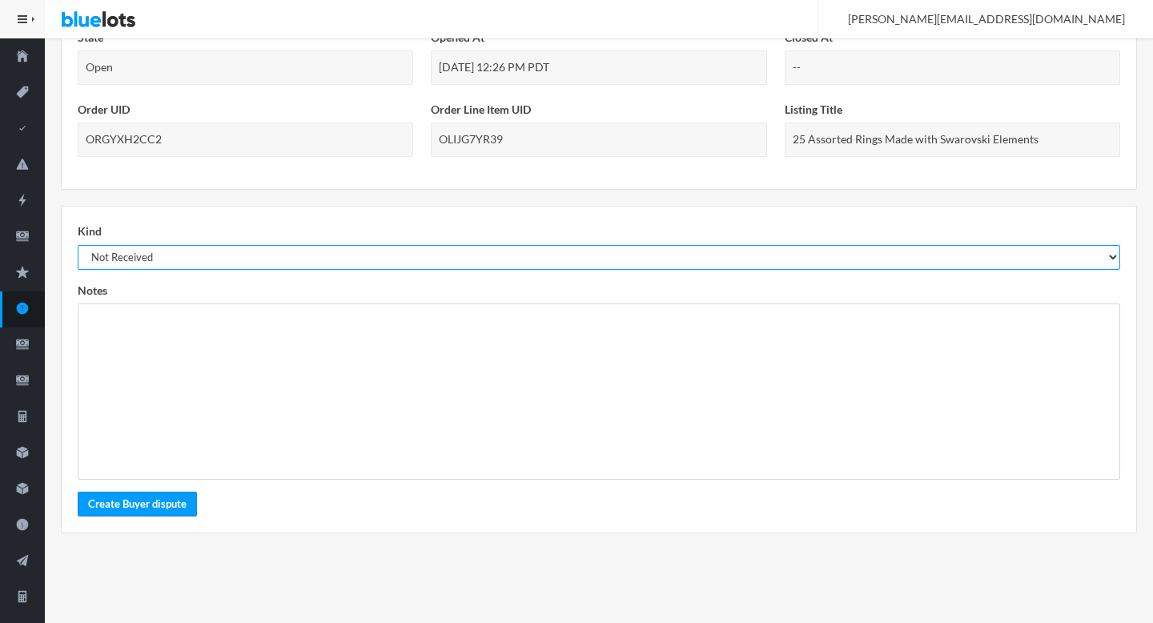
scroll to position [244, 0]
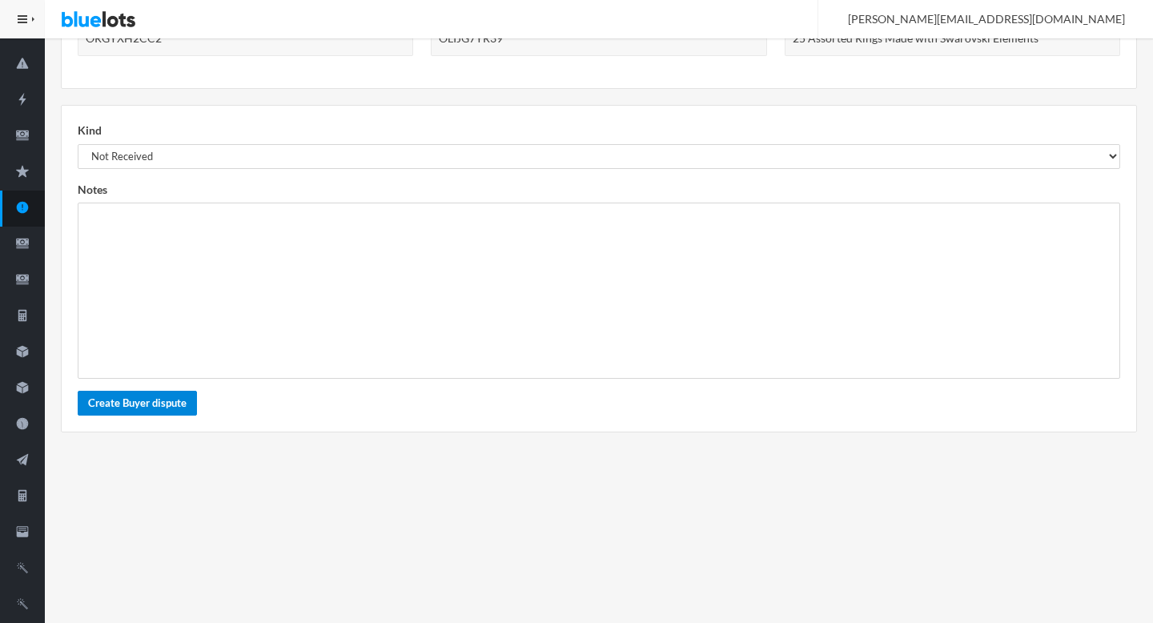
click at [155, 405] on button "Create Buyer dispute" at bounding box center [137, 403] width 119 height 25
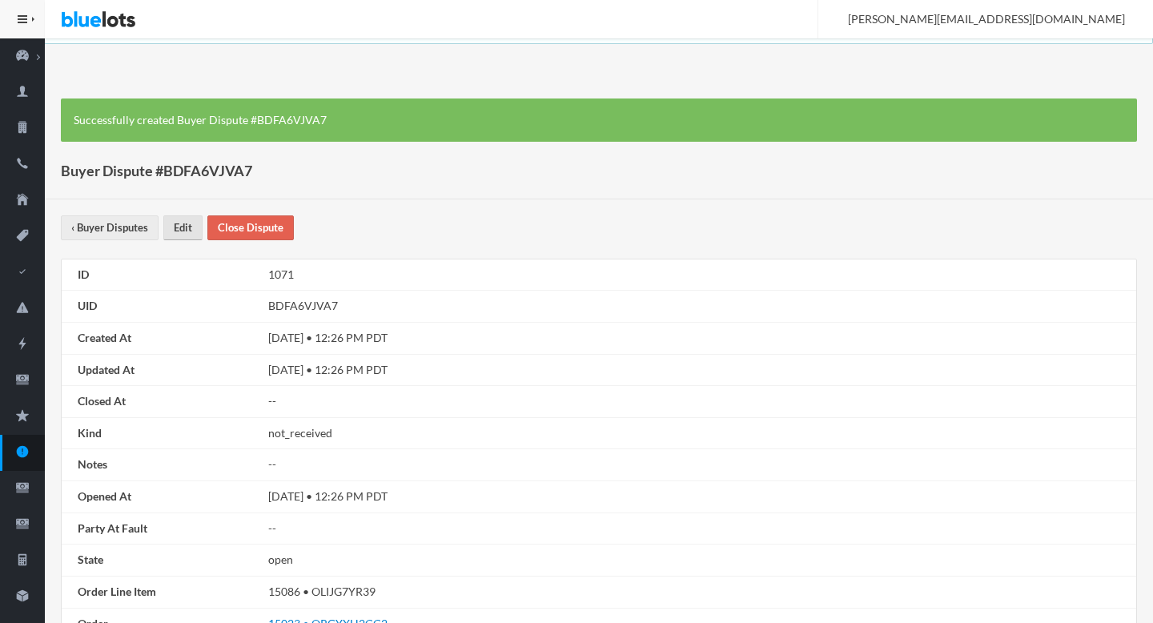
click at [168, 235] on link "Edit" at bounding box center [182, 227] width 39 height 25
click at [171, 234] on link "Edit" at bounding box center [182, 227] width 39 height 25
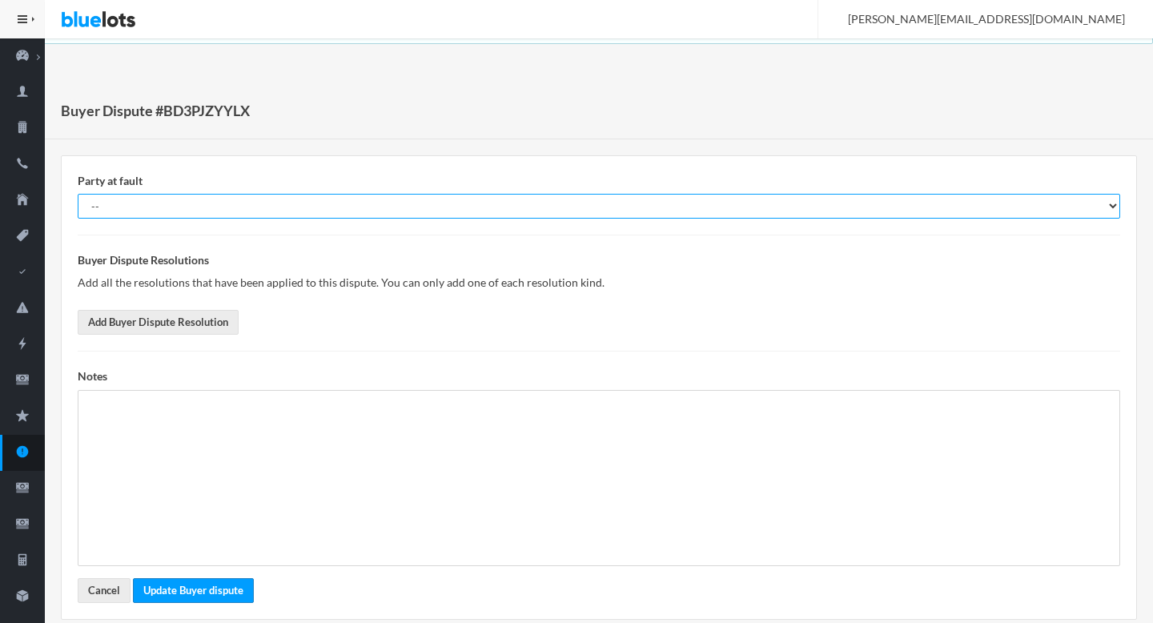
click at [204, 206] on select "-- Buyer Seller Nobody" at bounding box center [599, 206] width 1042 height 25
select select "nobody"
click at [78, 194] on select "-- Buyer Seller Nobody" at bounding box center [599, 206] width 1042 height 25
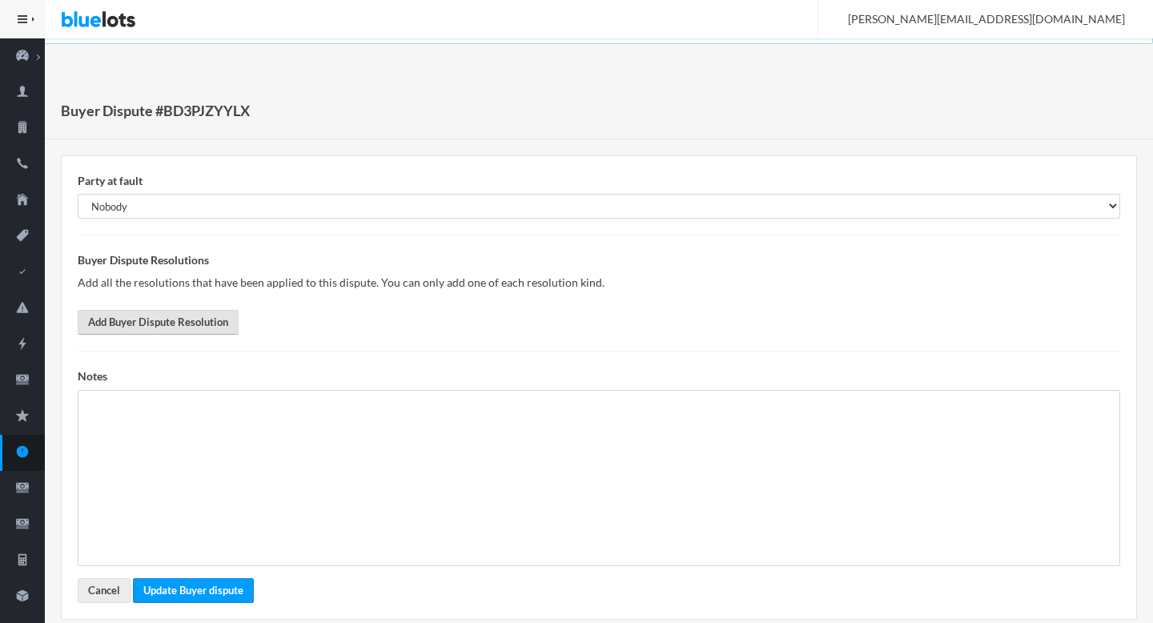
click at [155, 330] on link "Add Buyer Dispute Resolution" at bounding box center [158, 322] width 161 height 25
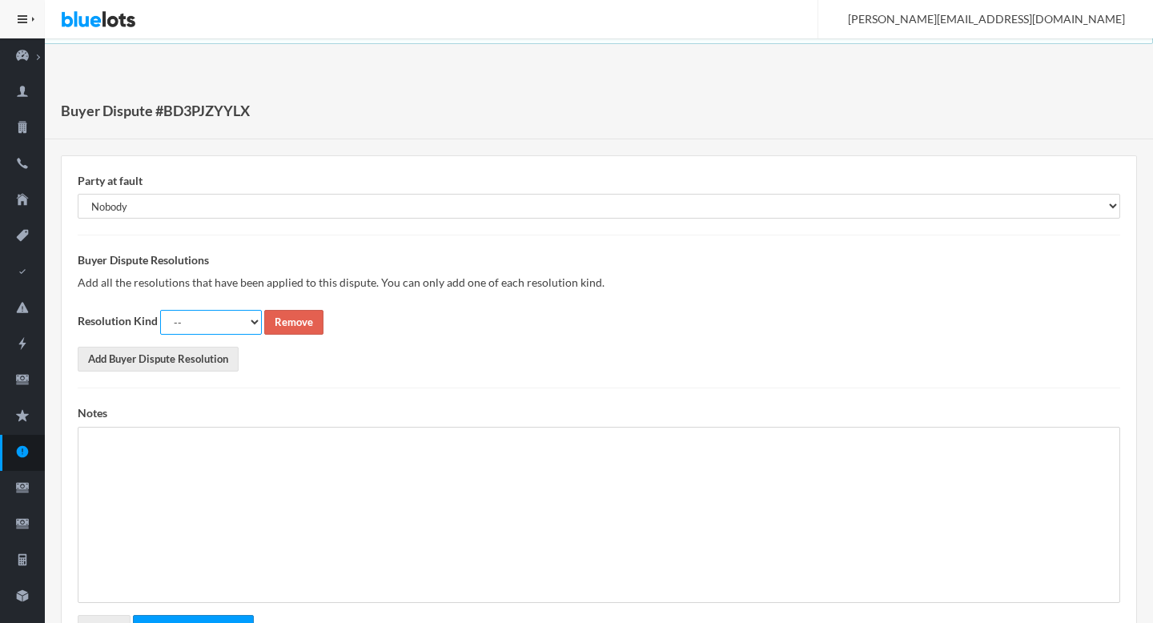
click at [218, 317] on select "-- Full Refund Partial Refund Return Replacement Credit Not Required" at bounding box center [211, 322] width 102 height 25
select select "not_required"
click at [160, 310] on select "-- Full Refund Partial Refund Return Replacement Credit Not Required" at bounding box center [211, 322] width 102 height 25
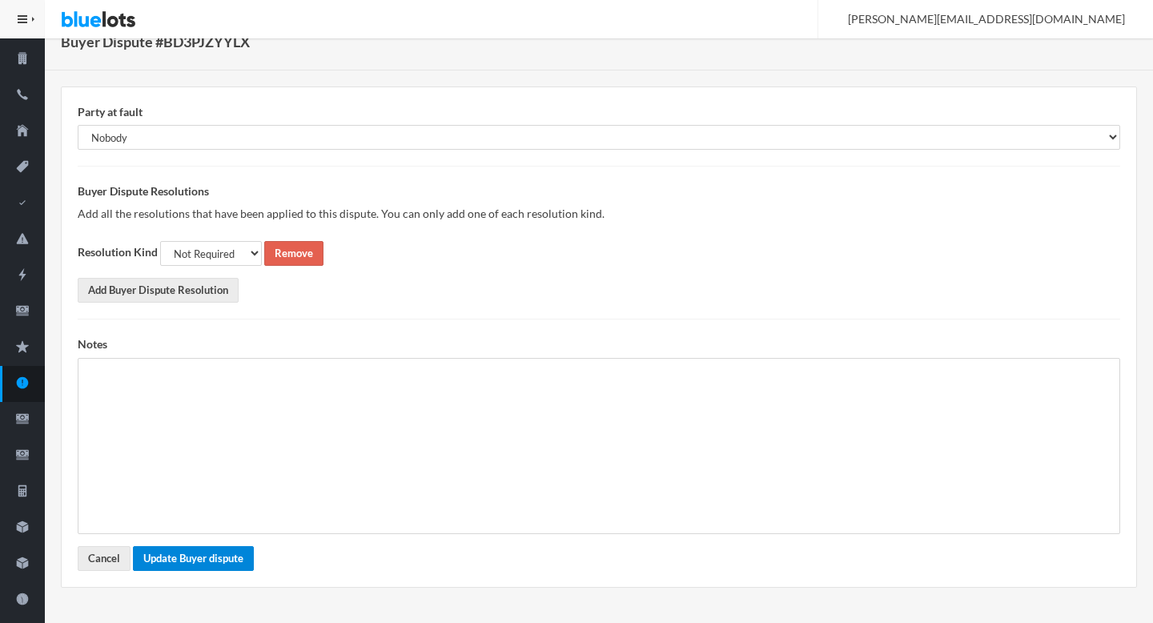
click at [195, 565] on button "Update Buyer dispute" at bounding box center [193, 558] width 121 height 25
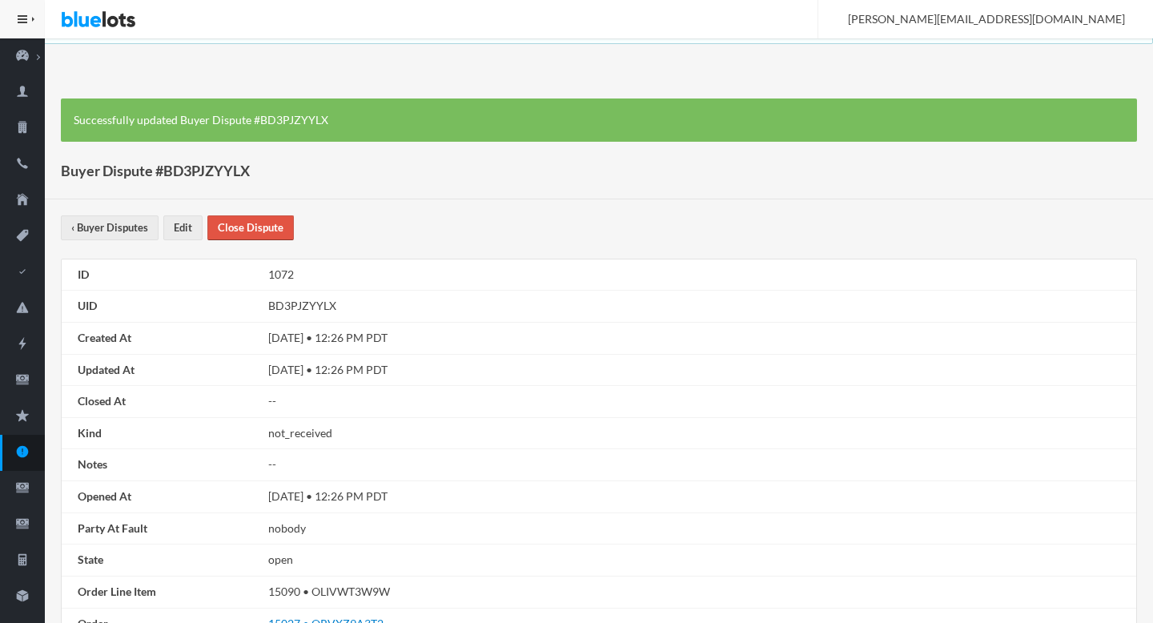
click at [267, 221] on link "Close Dispute" at bounding box center [250, 227] width 86 height 25
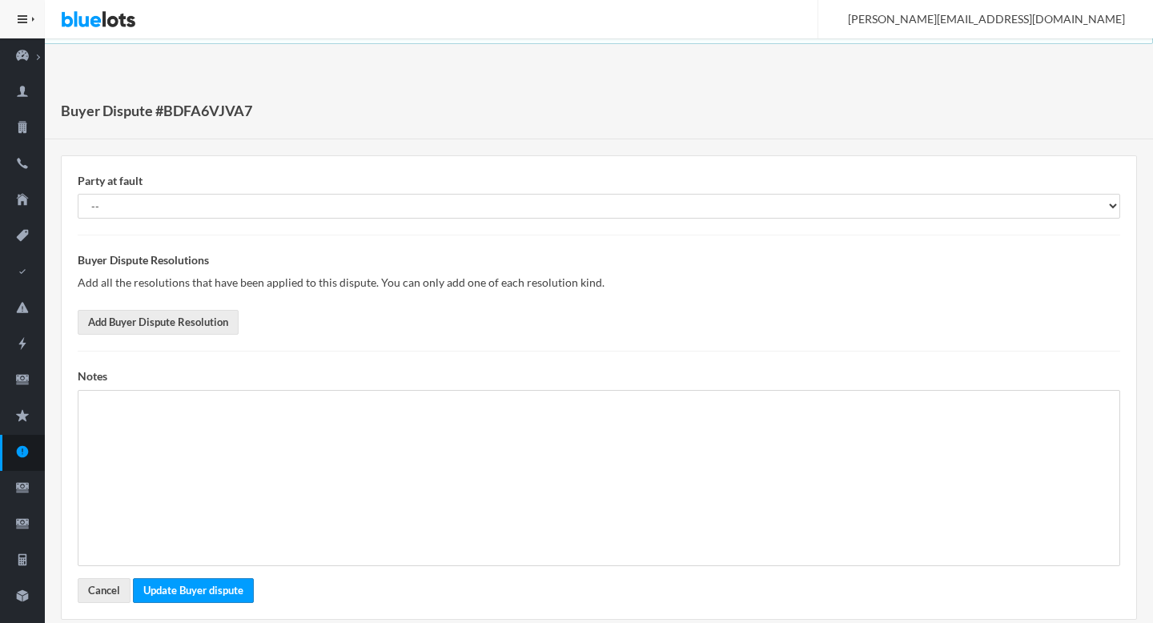
click at [78, 194] on select "-- Buyer Seller Nobody" at bounding box center [599, 206] width 1042 height 25
click at [301, 204] on select "-- Buyer Seller Nobody" at bounding box center [599, 206] width 1042 height 25
select select "nobody"
click at [78, 194] on select "-- Buyer Seller Nobody" at bounding box center [599, 206] width 1042 height 25
click at [202, 311] on link "Add Buyer Dispute Resolution" at bounding box center [158, 322] width 161 height 25
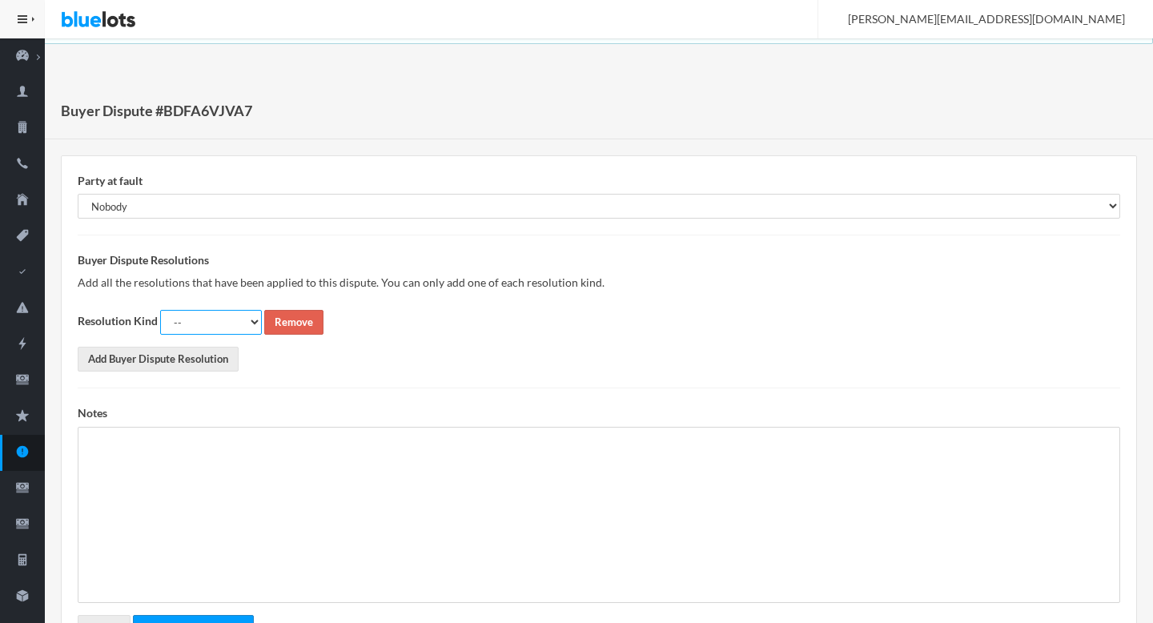
click at [231, 315] on select "-- Full Refund Partial Refund Return Replacement Credit Not Required" at bounding box center [211, 322] width 102 height 25
select select "not_required"
click at [160, 310] on select "-- Full Refund Partial Refund Return Replacement Credit Not Required" at bounding box center [211, 322] width 102 height 25
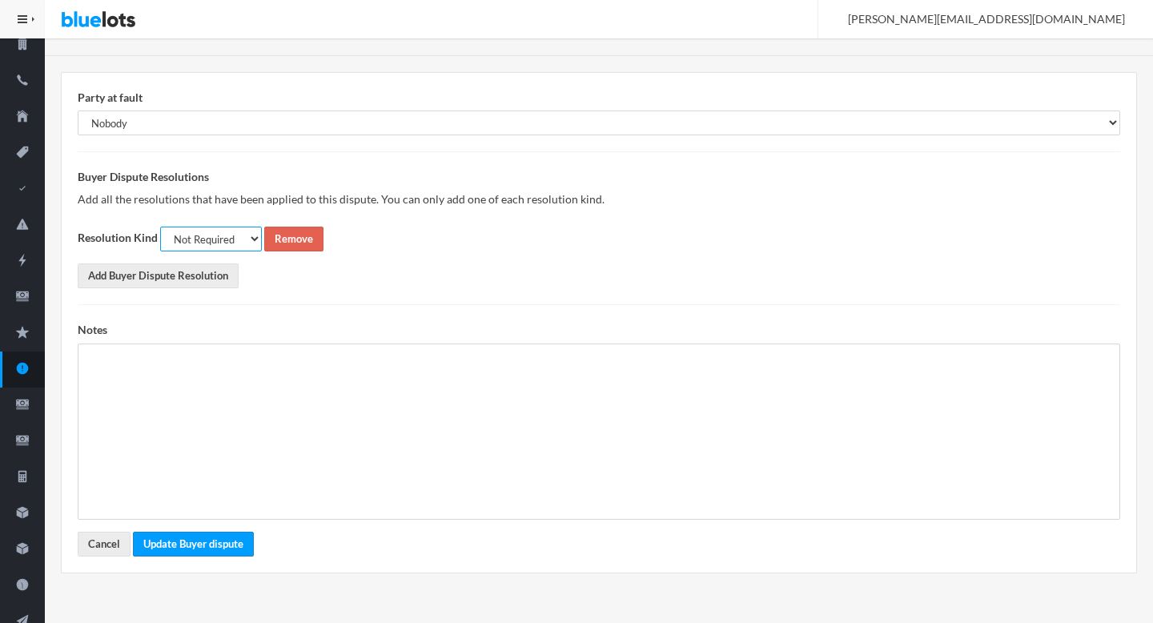
scroll to position [244, 0]
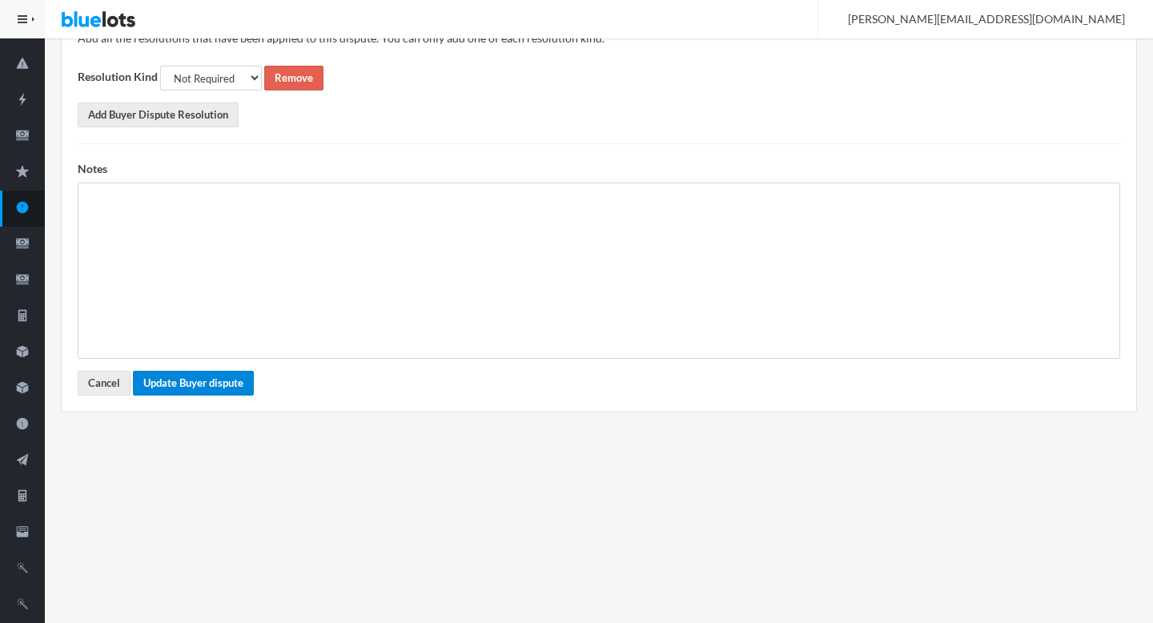
click at [178, 384] on button "Update Buyer dispute" at bounding box center [193, 383] width 121 height 25
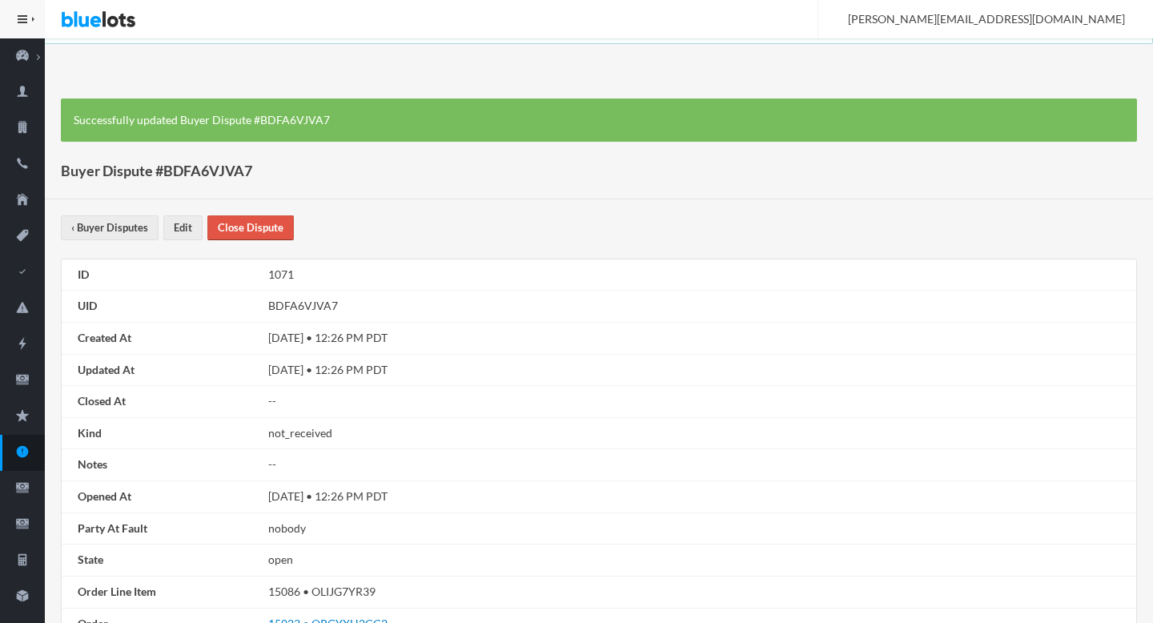
click at [258, 232] on link "Close Dispute" at bounding box center [250, 227] width 86 height 25
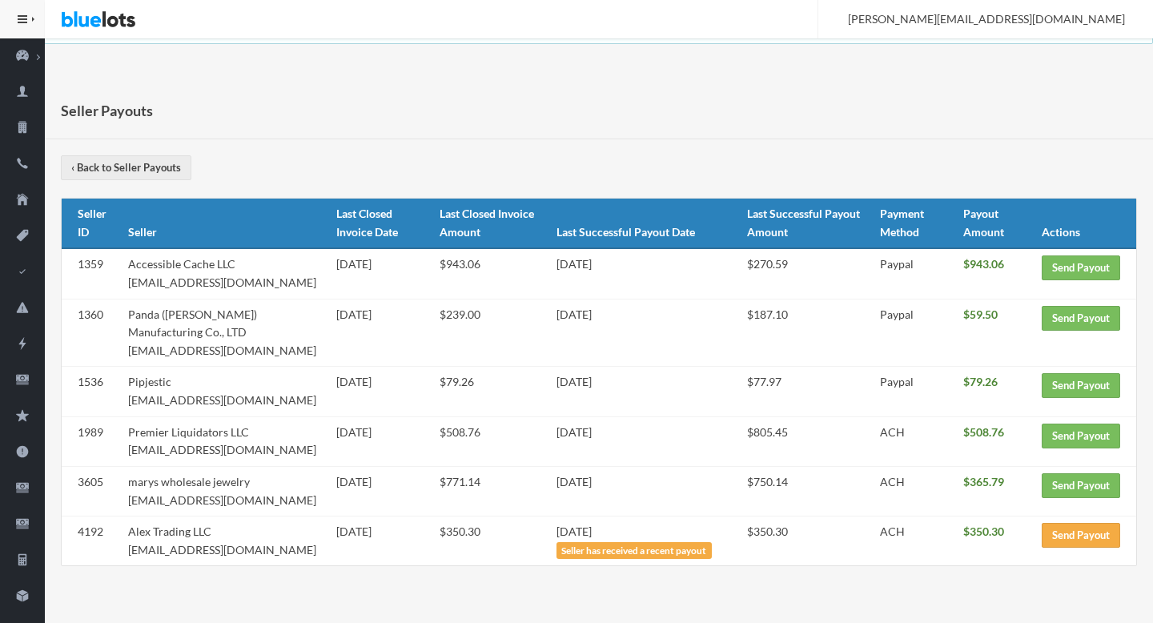
scroll to position [151, 0]
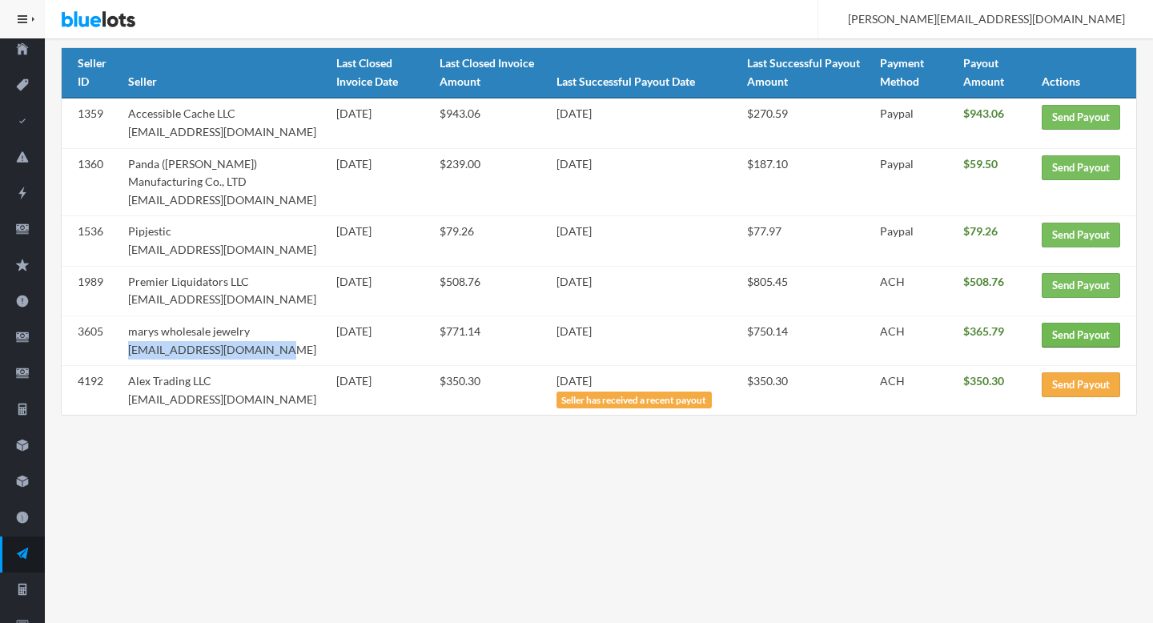
click at [1076, 336] on link "Send Payout" at bounding box center [1081, 335] width 78 height 25
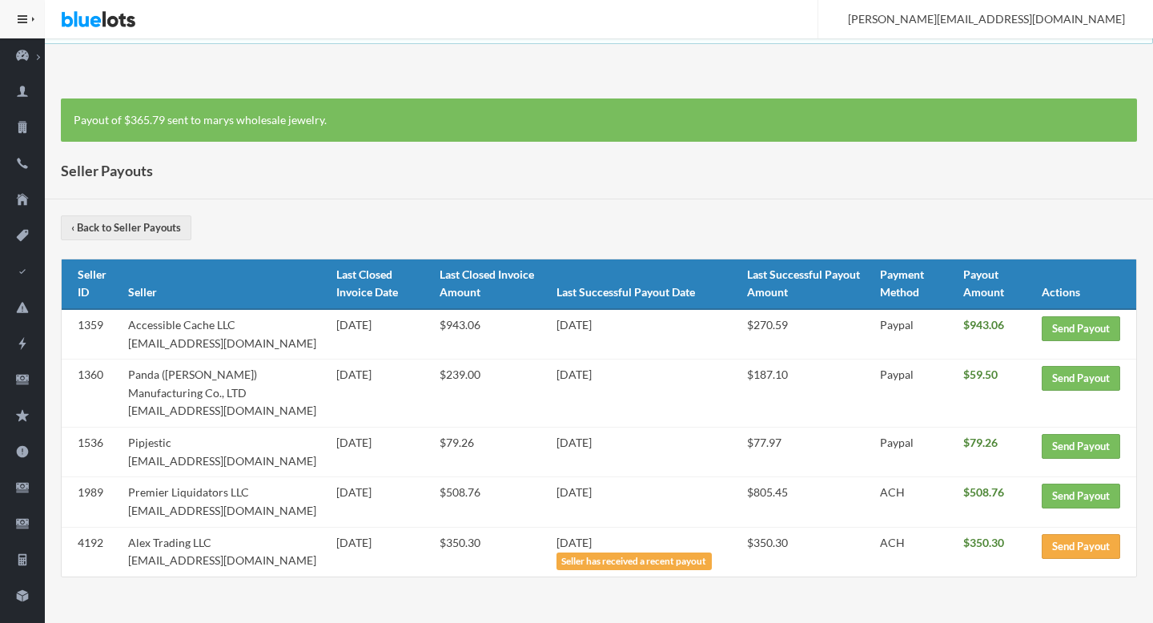
click at [269, 511] on td "Premier Liquidators LLC premier.liquidators@yahoo.com" at bounding box center [226, 502] width 208 height 50
drag, startPoint x: 269, startPoint y: 511, endPoint x: 127, endPoint y: 511, distance: 142.5
click at [127, 511] on td "Premier Liquidators LLC premier.liquidators@yahoo.com" at bounding box center [226, 502] width 208 height 50
copy td "premier.liquidators@yahoo.com"
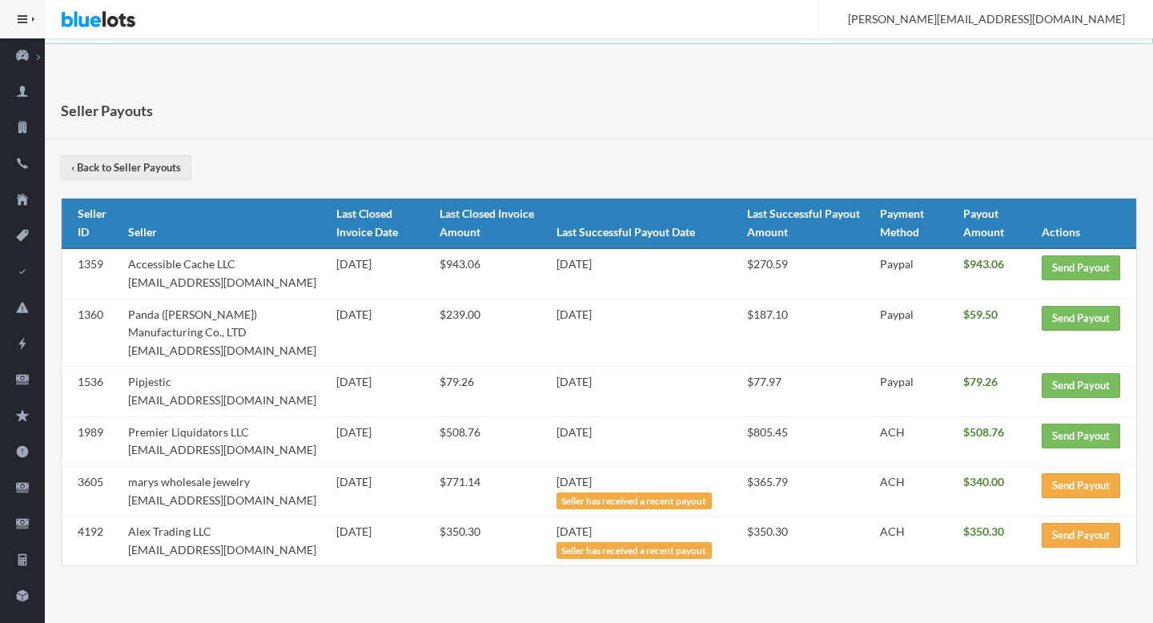
click at [268, 454] on td "Premier Liquidators LLC [EMAIL_ADDRESS][DOMAIN_NAME]" at bounding box center [226, 441] width 208 height 50
drag, startPoint x: 268, startPoint y: 454, endPoint x: 147, endPoint y: 451, distance: 121.7
click at [147, 451] on td "Premier Liquidators LLC premier.liquidators@yahoo.com" at bounding box center [226, 441] width 208 height 50
copy td "[EMAIL_ADDRESS][DOMAIN_NAME]"
click at [1068, 430] on link "Send Payout" at bounding box center [1081, 436] width 78 height 25
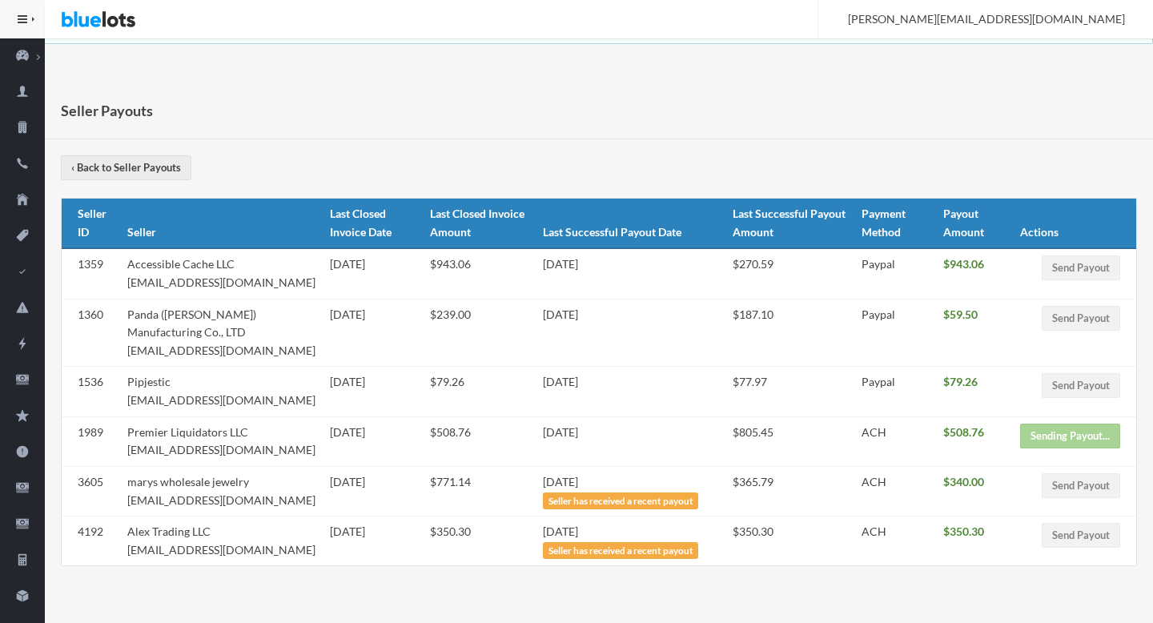
click at [237, 401] on td "Pipjestic sethalmburg@gmail.com" at bounding box center [222, 392] width 203 height 50
drag, startPoint x: 237, startPoint y: 401, endPoint x: 130, endPoint y: 399, distance: 107.3
click at [130, 399] on td "Pipjestic sethalmburg@gmail.com" at bounding box center [222, 392] width 203 height 50
copy td "sethalmburg@gmail.com"
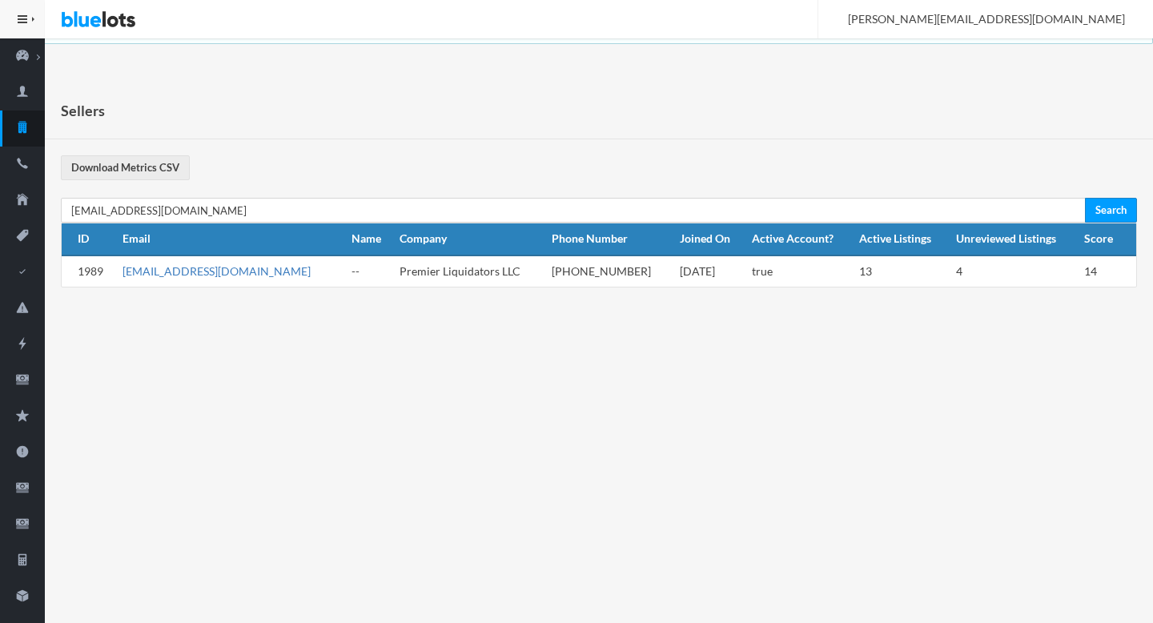
click at [195, 271] on link "[EMAIL_ADDRESS][DOMAIN_NAME]" at bounding box center [216, 271] width 188 height 14
click at [33, 459] on ion-icon "alert" at bounding box center [22, 452] width 45 height 17
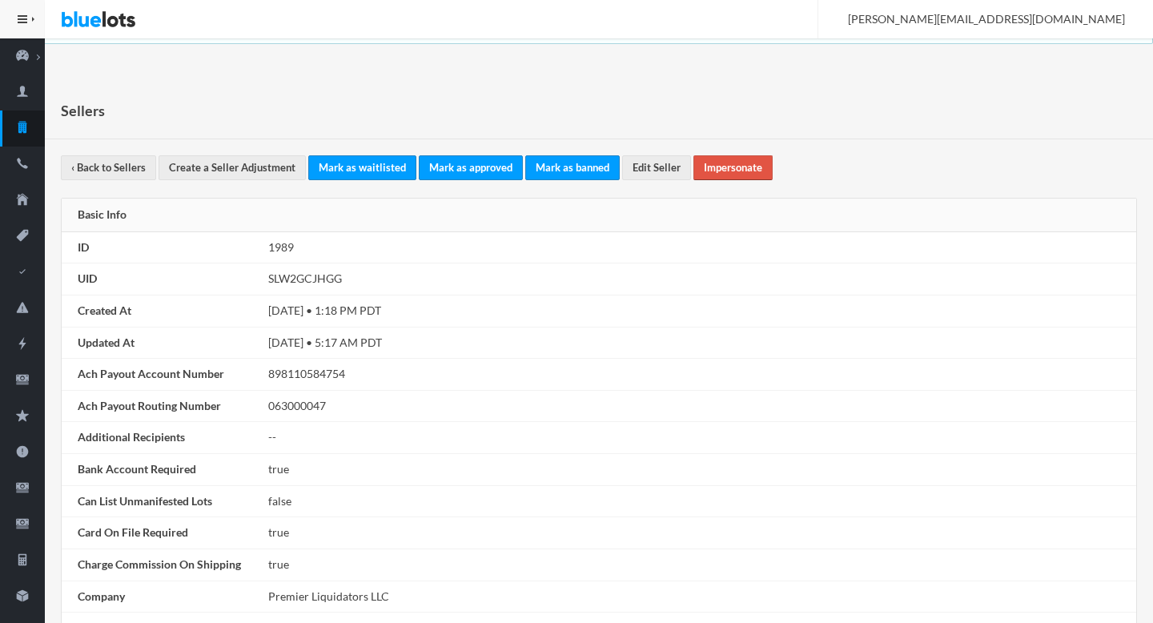
click at [714, 175] on link "Impersonate" at bounding box center [732, 167] width 79 height 25
